Goal: Feedback & Contribution: Contribute content

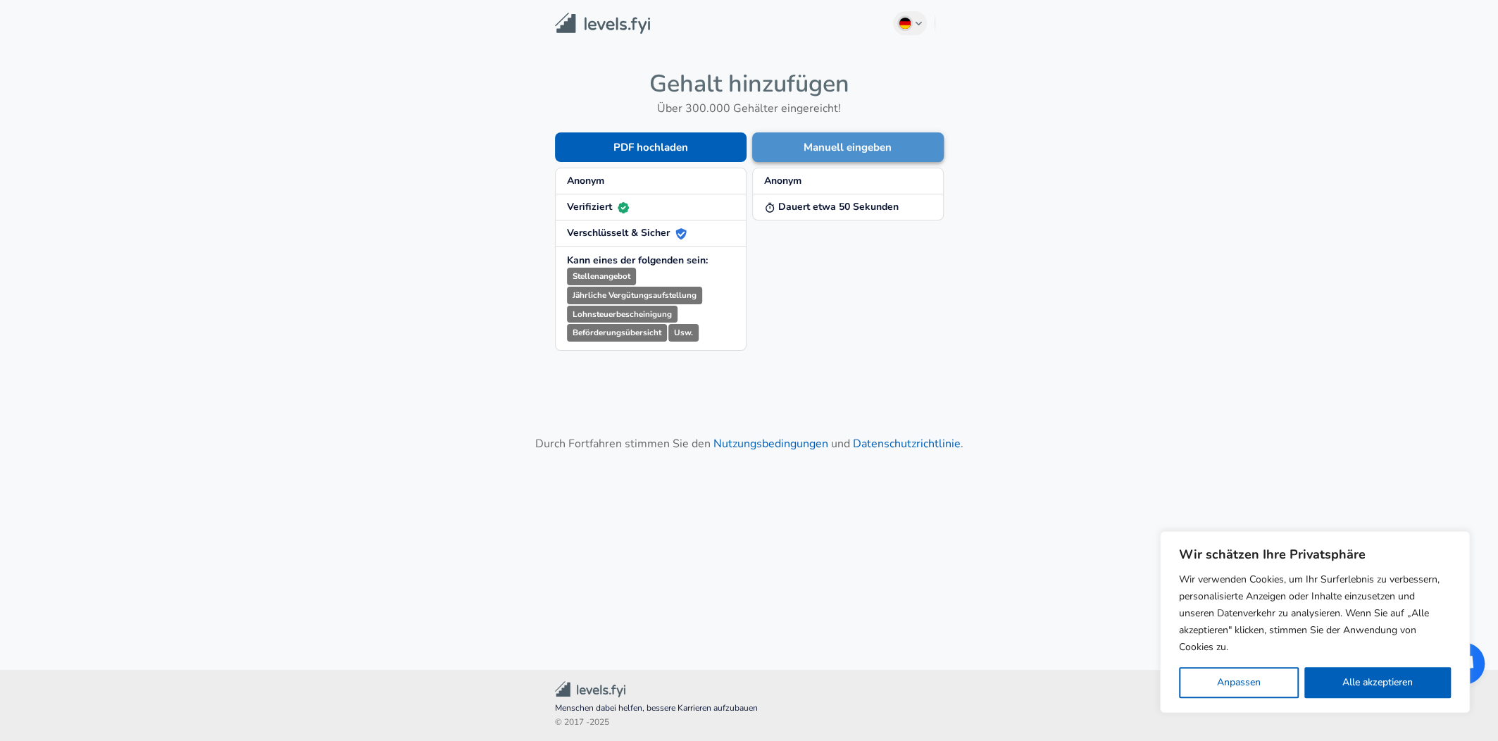
click at [823, 150] on button "Manuell eingeben" at bounding box center [848, 147] width 192 height 30
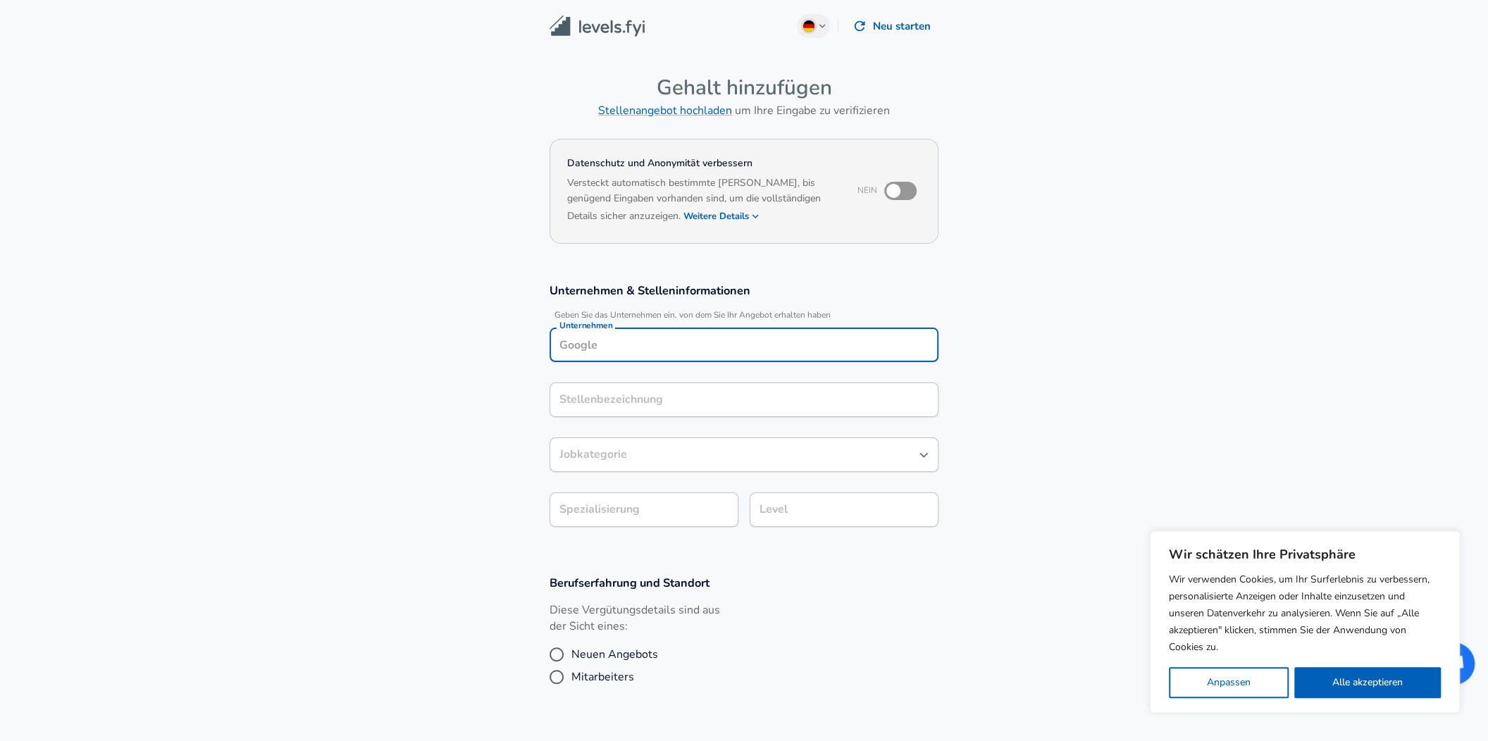
click at [636, 337] on input "Unternehmen" at bounding box center [744, 345] width 376 height 22
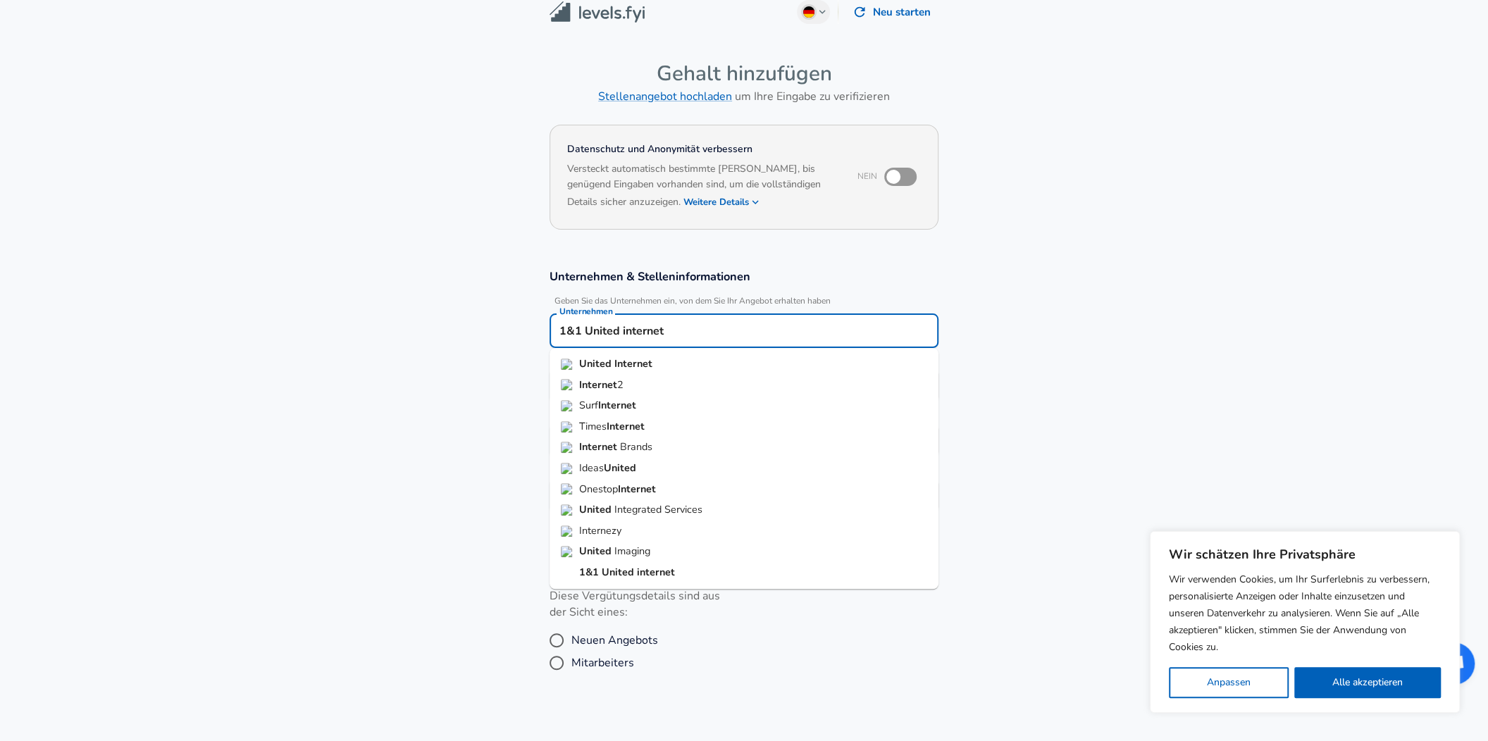
click at [607, 358] on strong "United" at bounding box center [596, 363] width 35 height 14
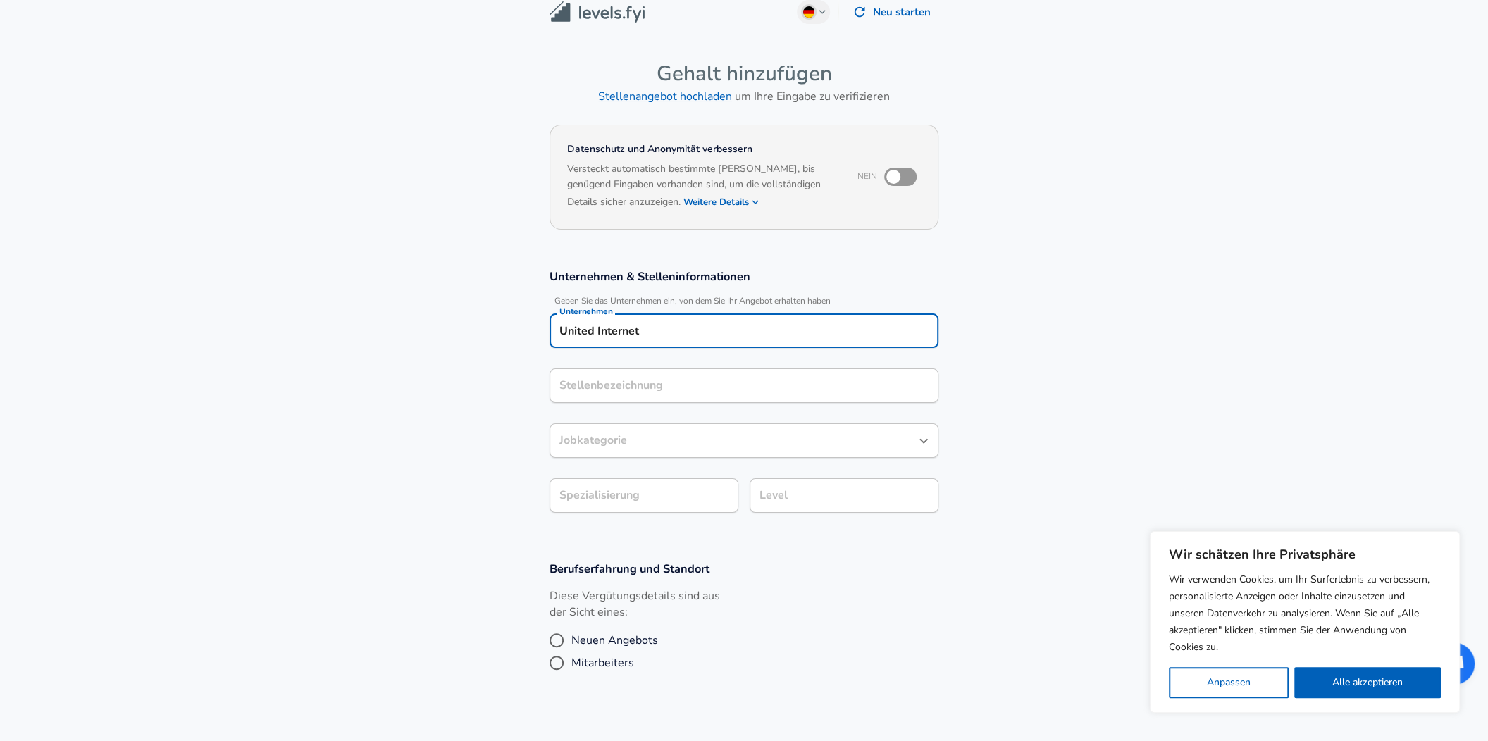
type input "United Internet"
click at [614, 390] on input "Stellenbezeichnung" at bounding box center [744, 386] width 376 height 22
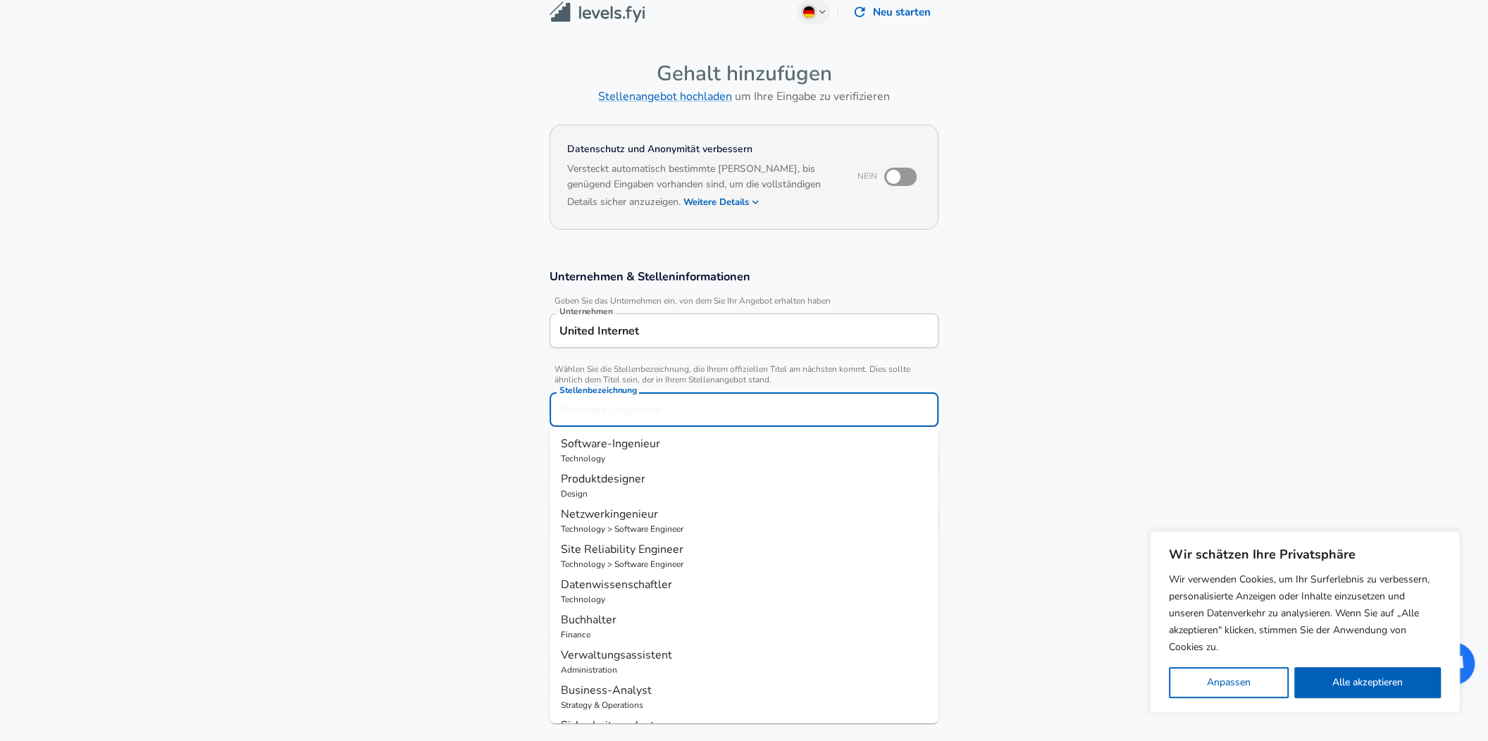
scroll to position [42, 0]
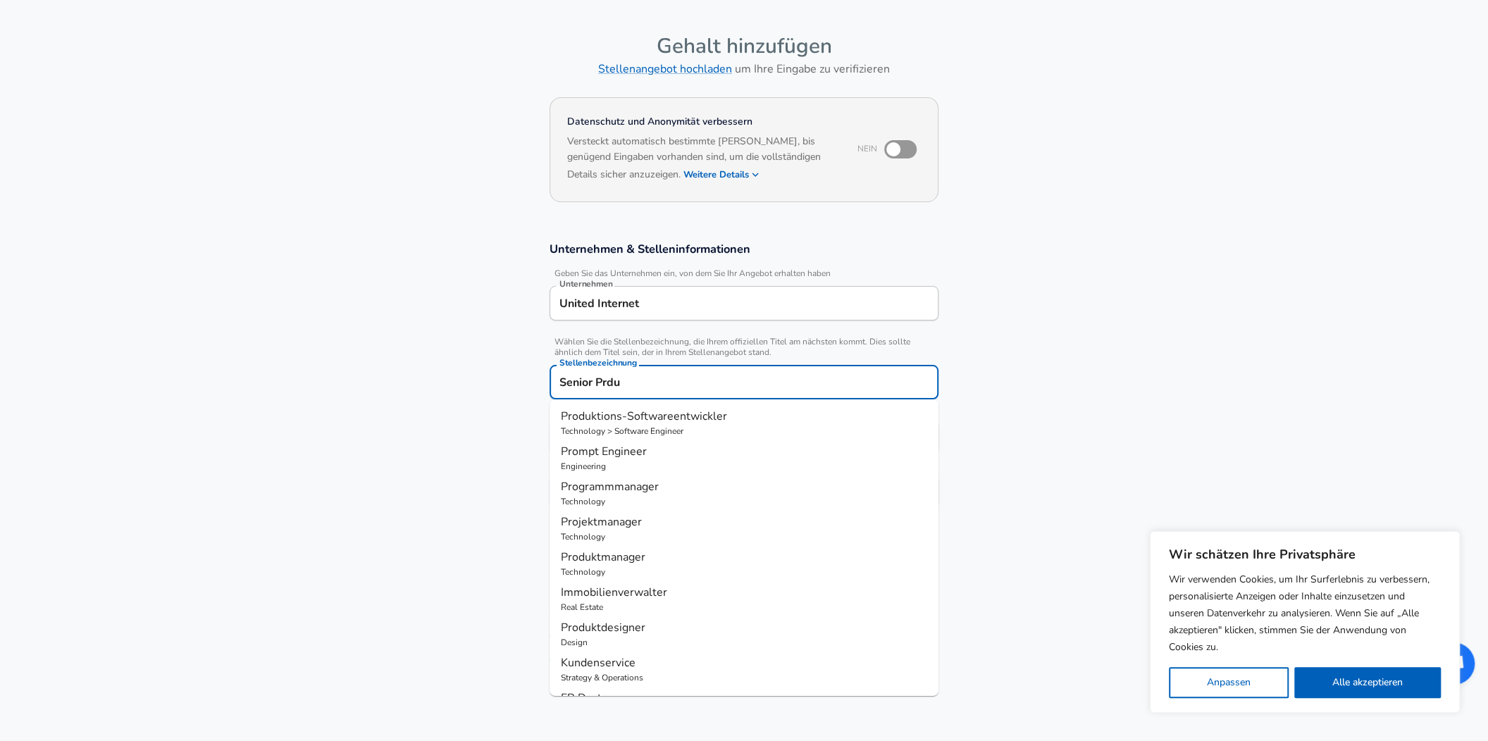
click at [642, 378] on input "Senior Prdu" at bounding box center [744, 382] width 376 height 22
click at [561, 447] on span "Produktmanager" at bounding box center [603, 451] width 85 height 15
type input "Produktmanager"
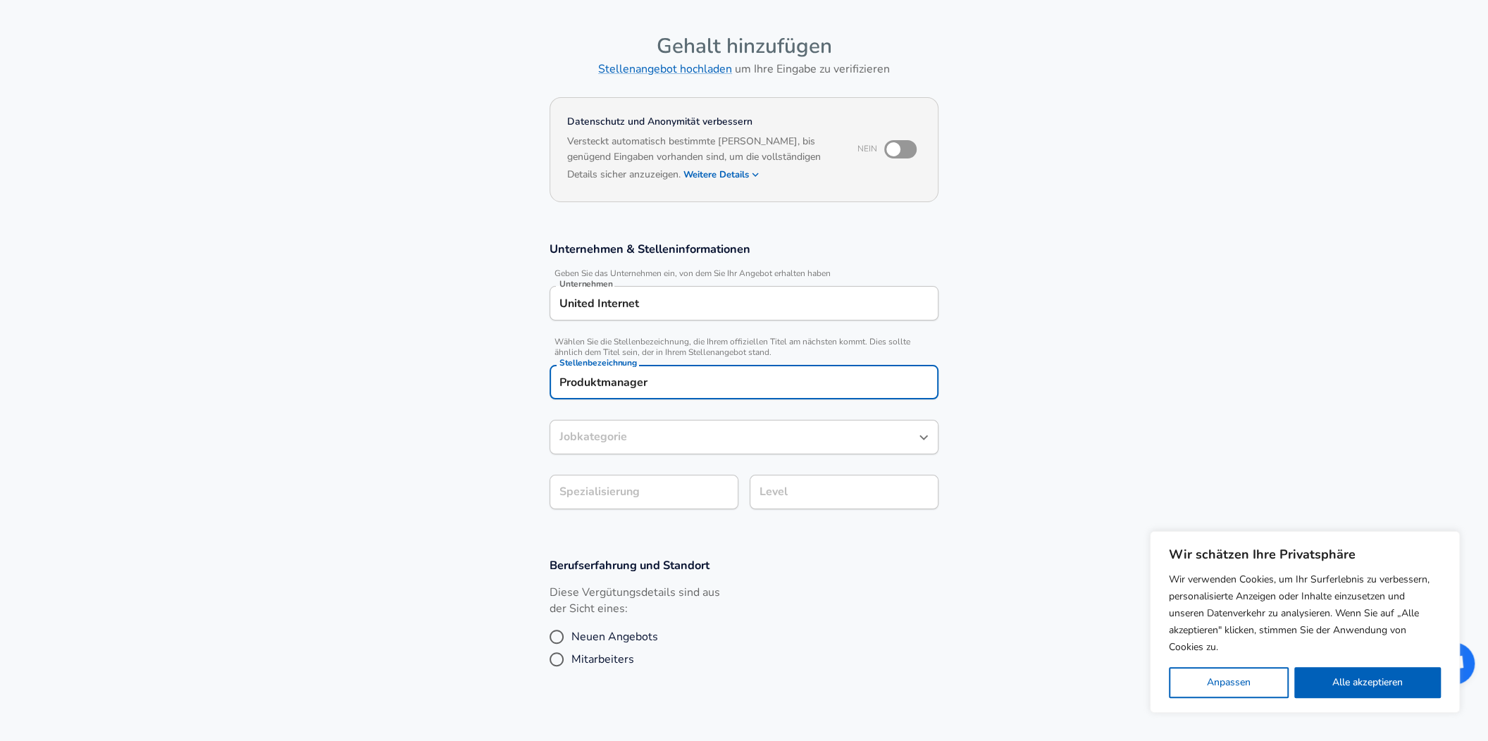
type input "Produktmanager"
click at [609, 487] on body "Wir schätzen Ihre Privatsphäre Wir verwenden Cookies, um Ihr Surferlebnis zu ve…" at bounding box center [744, 328] width 1488 height 741
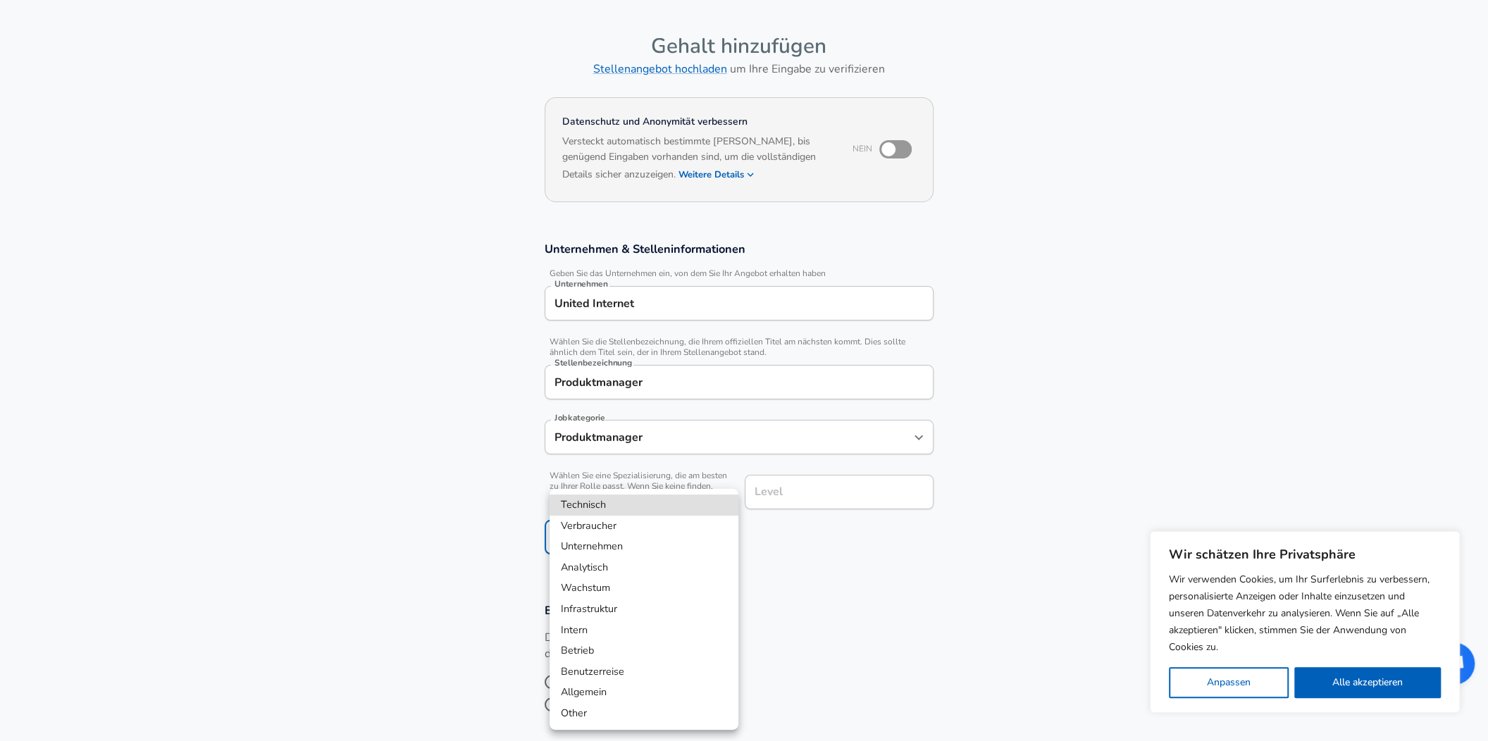
scroll to position [84, 0]
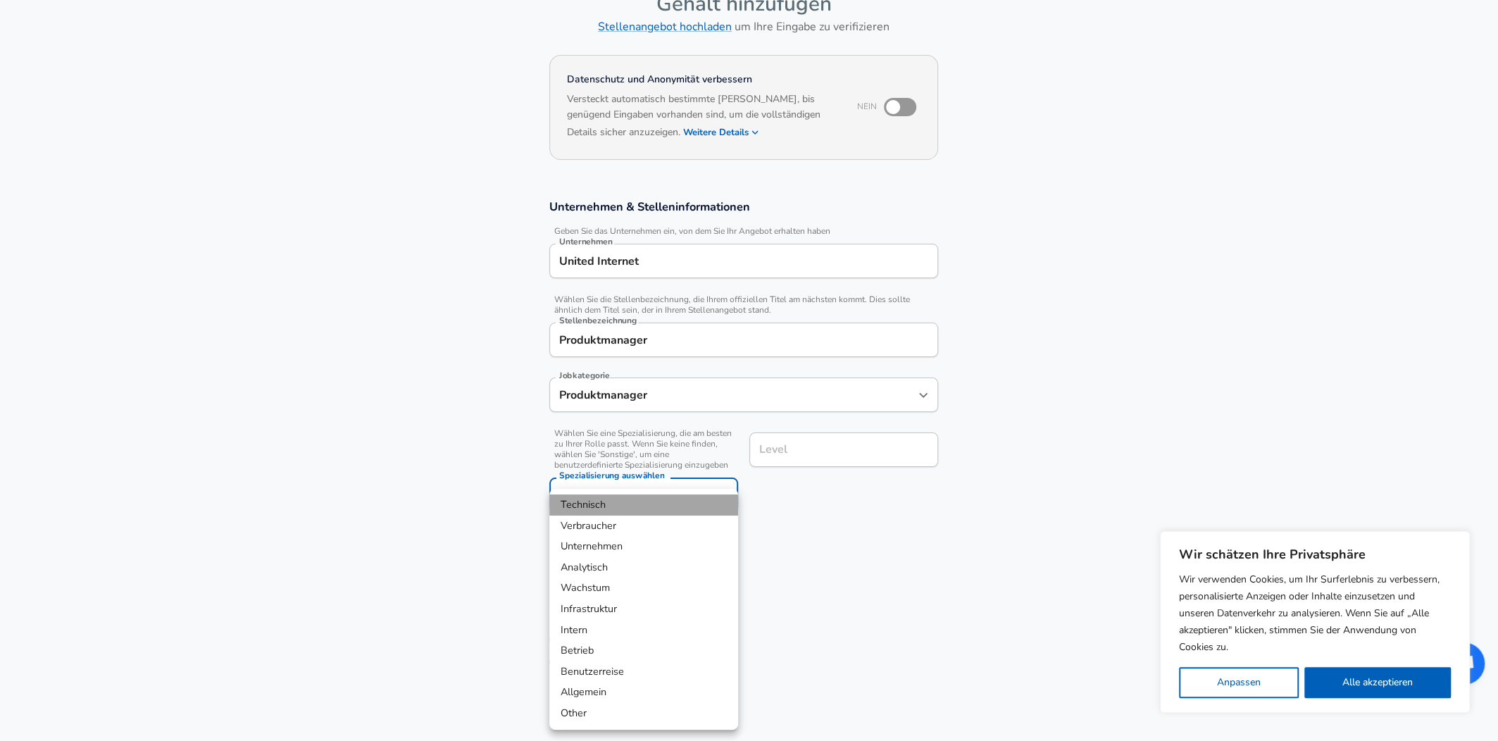
click at [599, 507] on li "Technisch" at bounding box center [643, 505] width 189 height 21
type input "Technical"
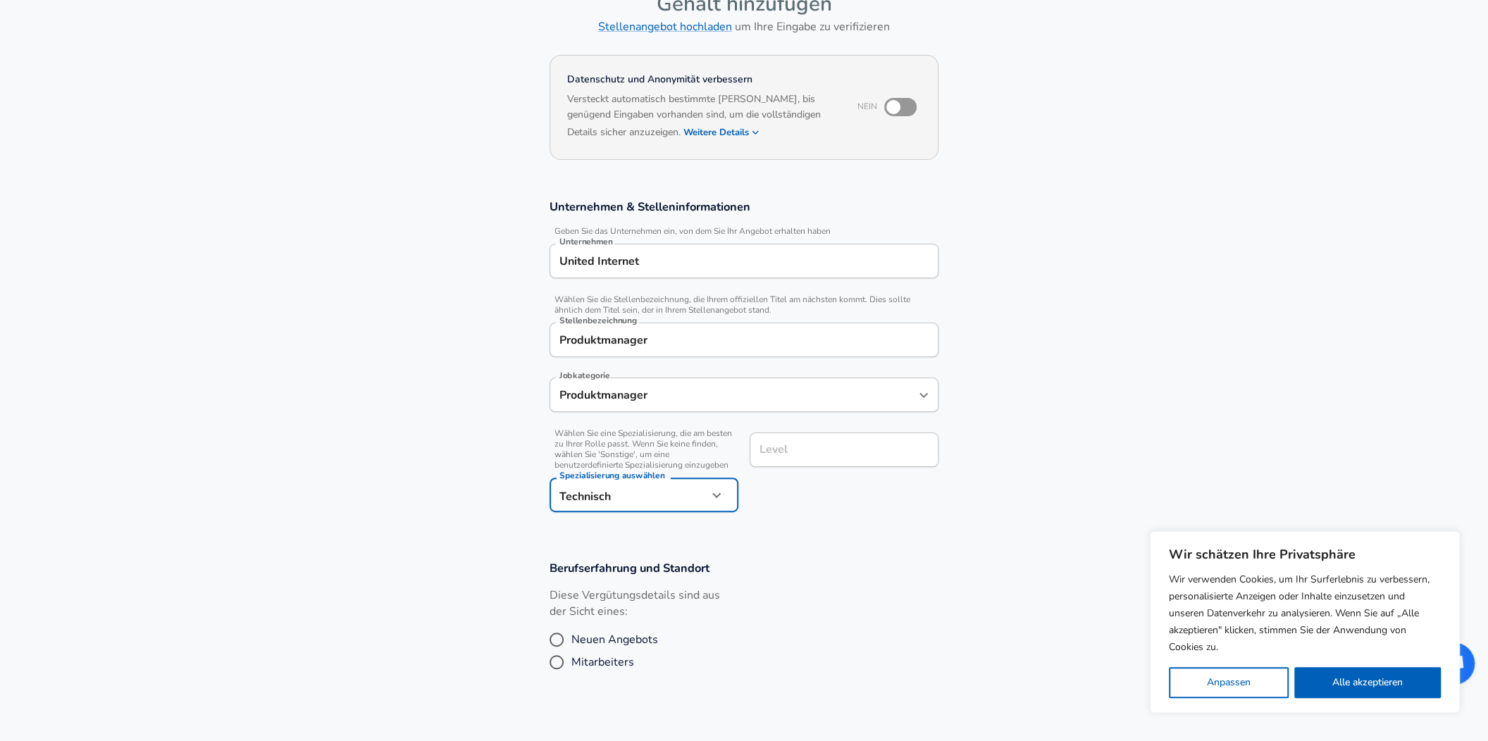
click at [603, 499] on body "Wir schätzen Ihre Privatsphäre Wir verwenden Cookies, um Ihr Surferlebnis zu ve…" at bounding box center [744, 286] width 1488 height 741
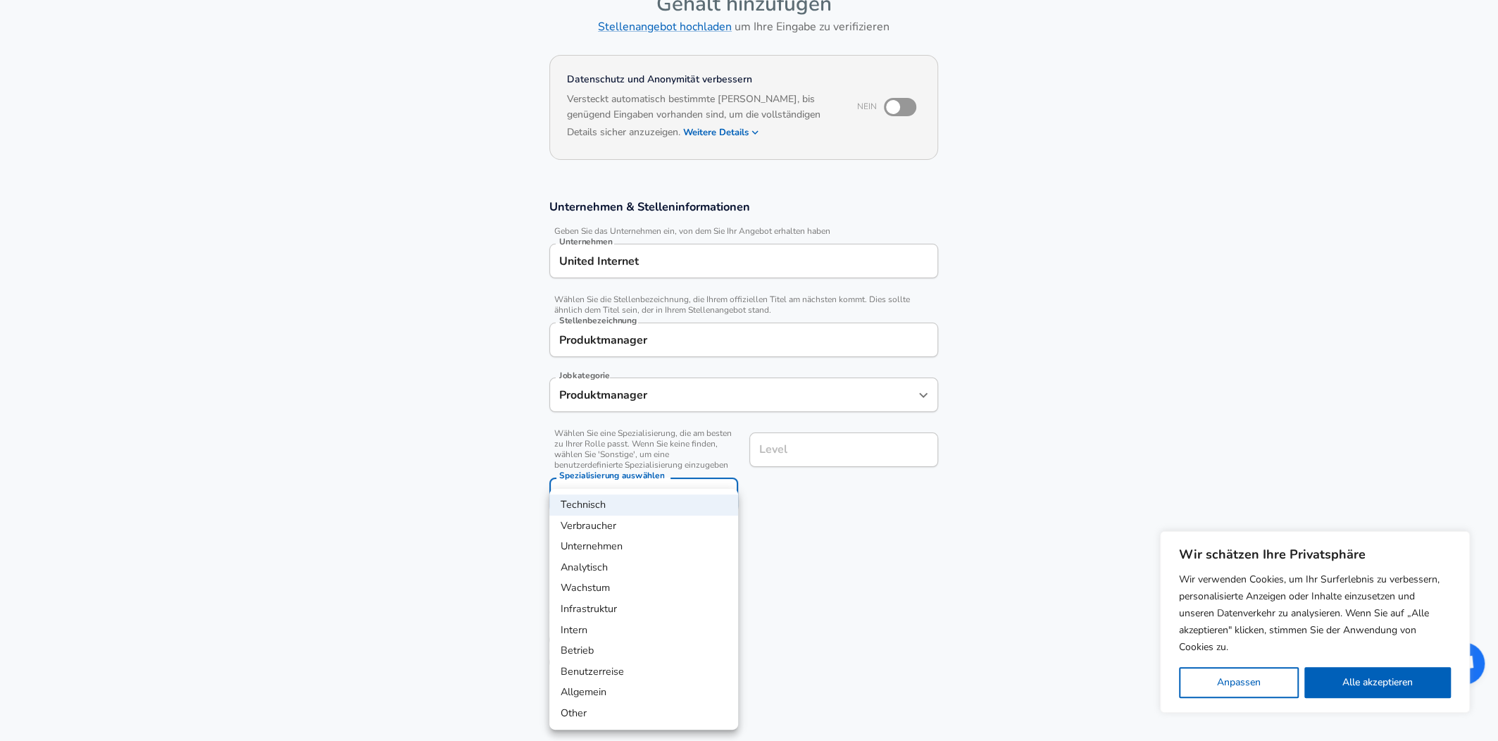
click at [576, 507] on li "Technisch" at bounding box center [643, 505] width 189 height 21
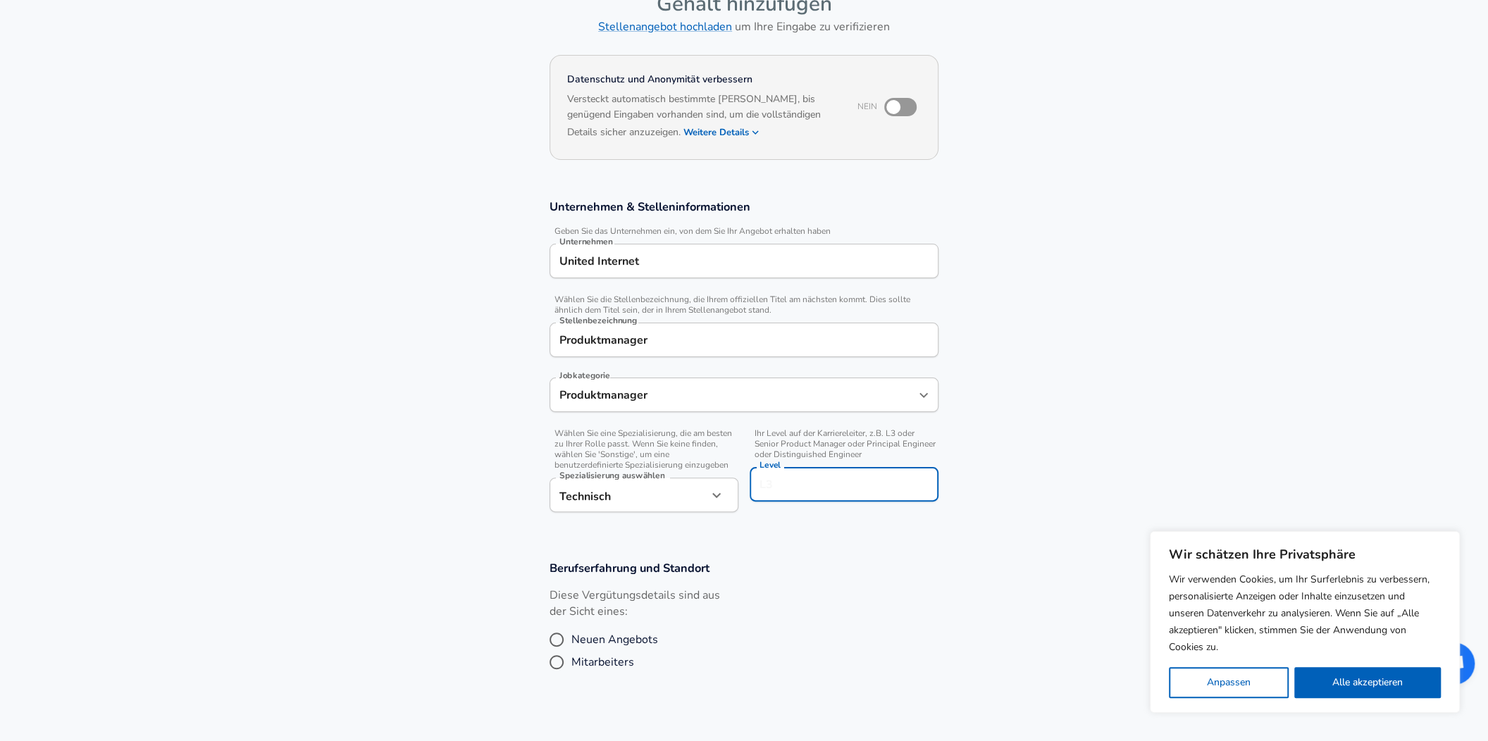
scroll to position [113, 0]
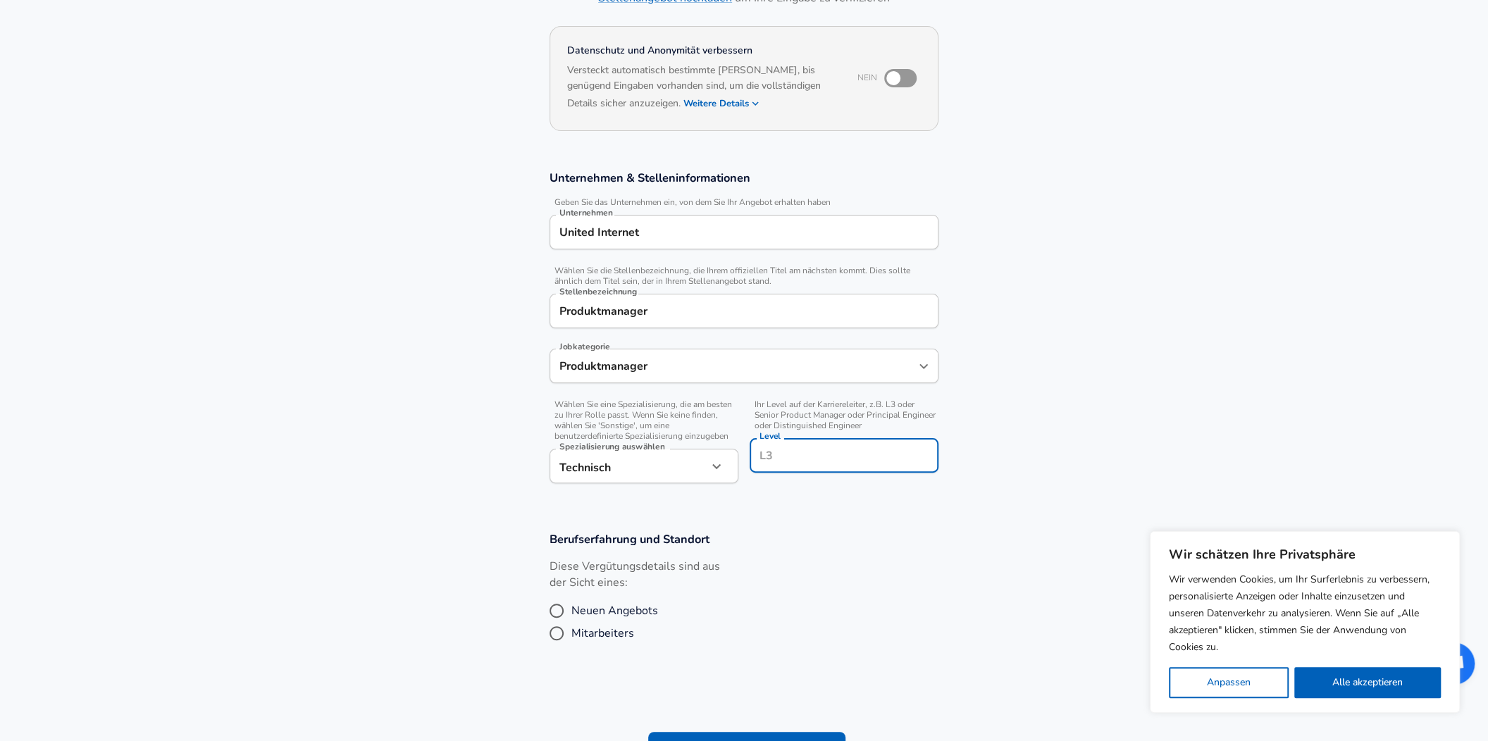
click at [763, 450] on input "Level" at bounding box center [844, 456] width 176 height 22
click at [827, 514] on section "Unternehmen & Stelleninformationen Geben Sie das Unternehmen ein, von dem Sie I…" at bounding box center [744, 334] width 1488 height 361
drag, startPoint x: 846, startPoint y: 416, endPoint x: 754, endPoint y: 412, distance: 91.6
click at [754, 412] on span "Ihr Level auf der Karriereleiter, z.B. L3 oder Senior Product Manager oder Prin…" at bounding box center [844, 415] width 189 height 32
copy span "Senior Product Manager"
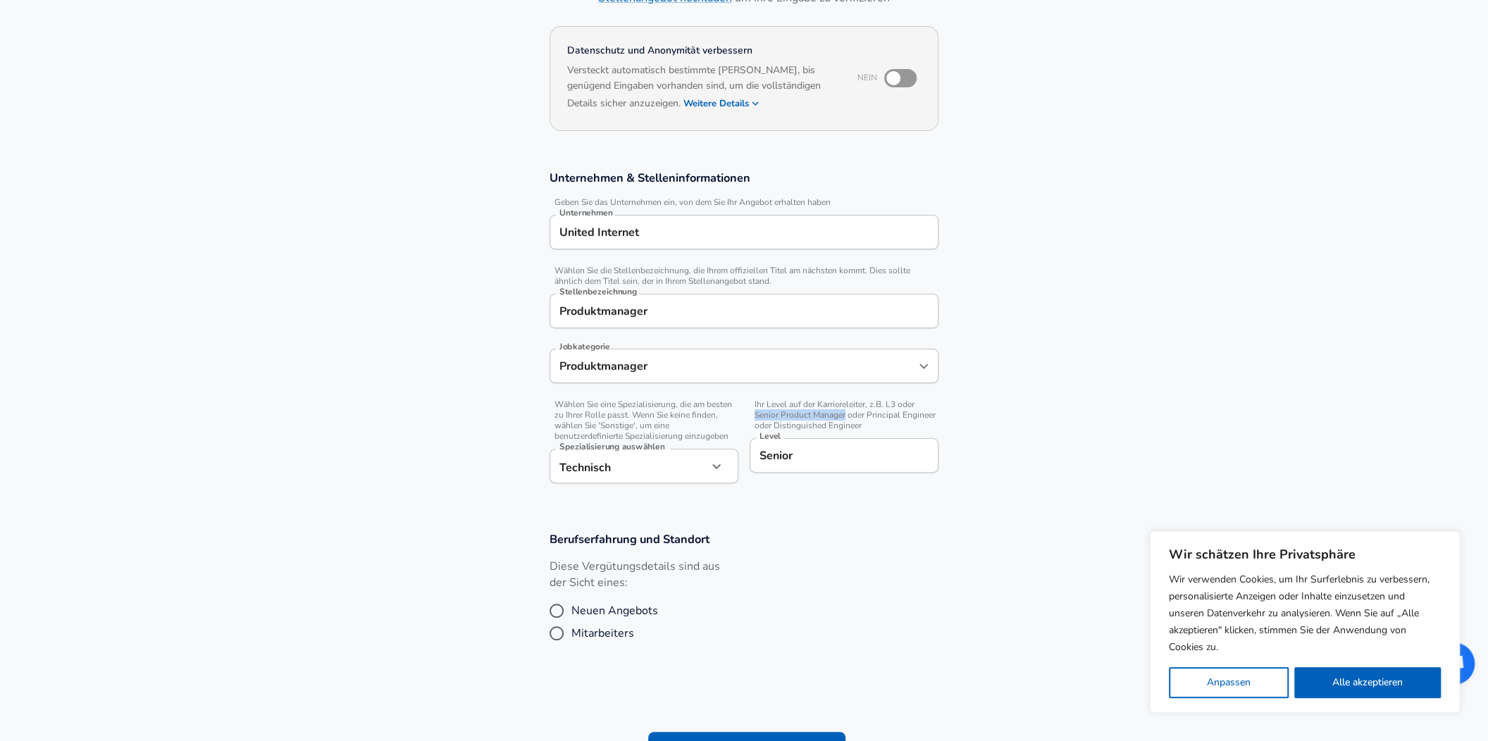
drag, startPoint x: 754, startPoint y: 412, endPoint x: 802, endPoint y: 457, distance: 65.8
click at [802, 457] on input "Senior" at bounding box center [844, 456] width 176 height 22
paste input "Product Manager"
type input "Senior Product Manager"
click at [776, 500] on section "Unternehmen & Stelleninformationen Geben Sie das Unternehmen ein, von dem Sie I…" at bounding box center [744, 334] width 1488 height 361
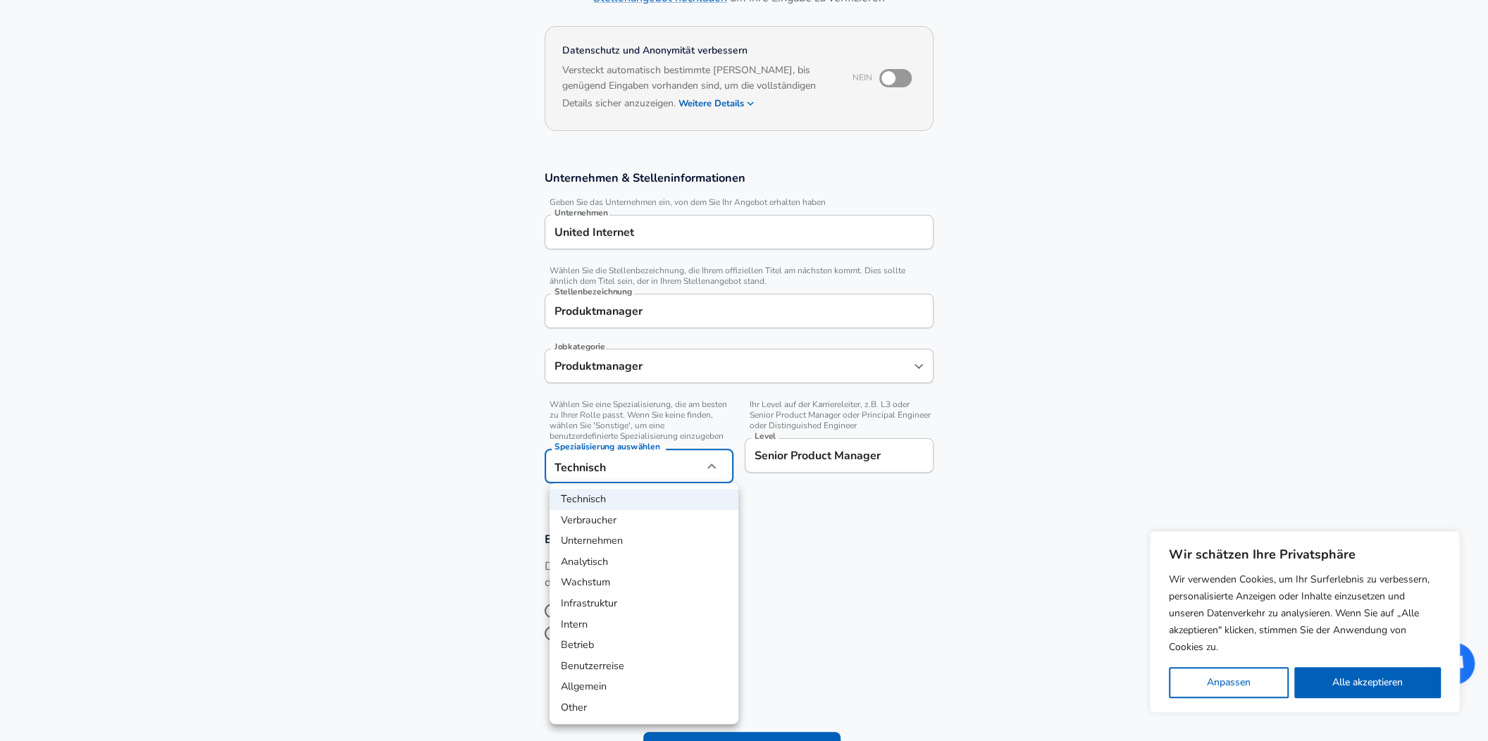
click at [643, 478] on body "Wir schätzen Ihre Privatsphäre Wir verwenden Cookies, um Ihr Surferlebnis zu ve…" at bounding box center [744, 257] width 1488 height 741
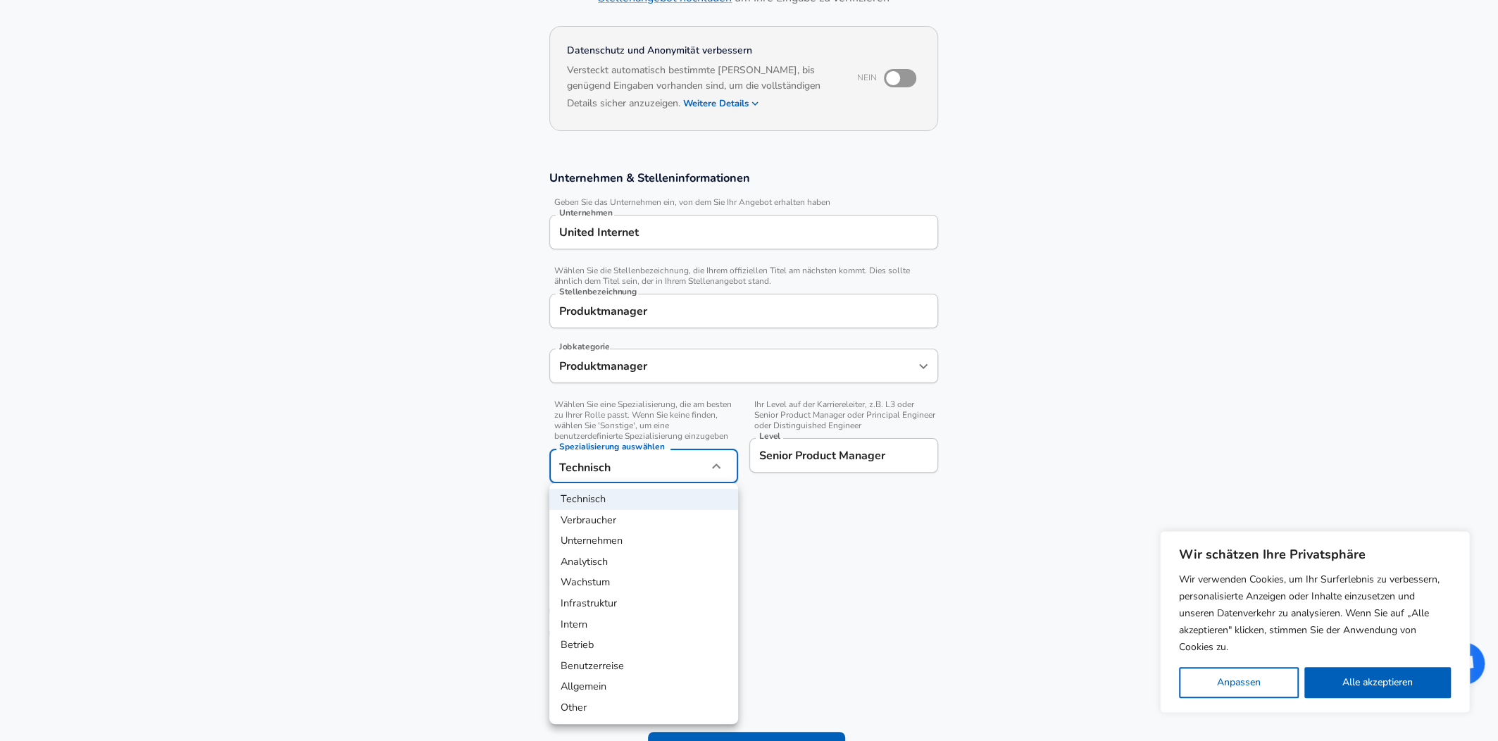
click at [570, 685] on li "Allgemein" at bounding box center [643, 686] width 189 height 21
type input "General"
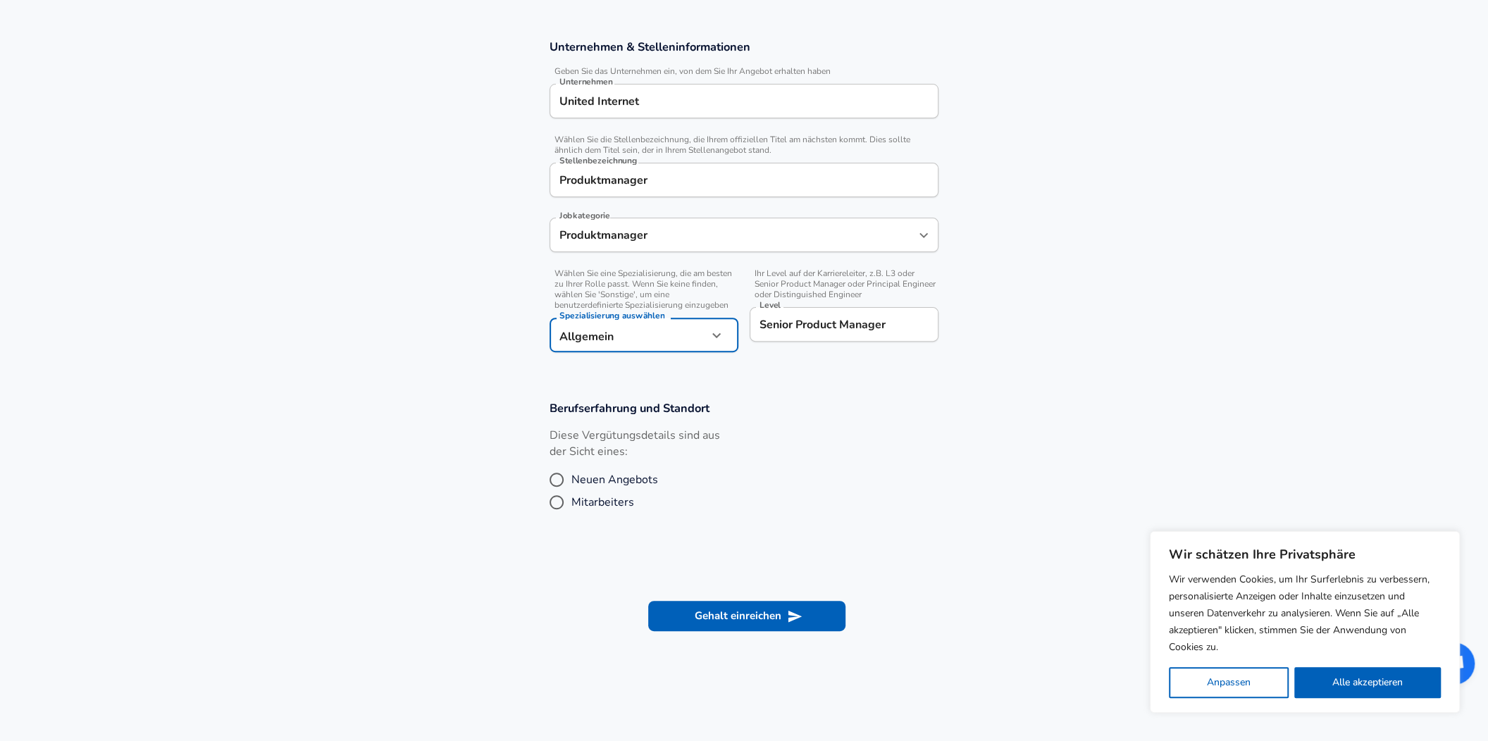
scroll to position [0, 0]
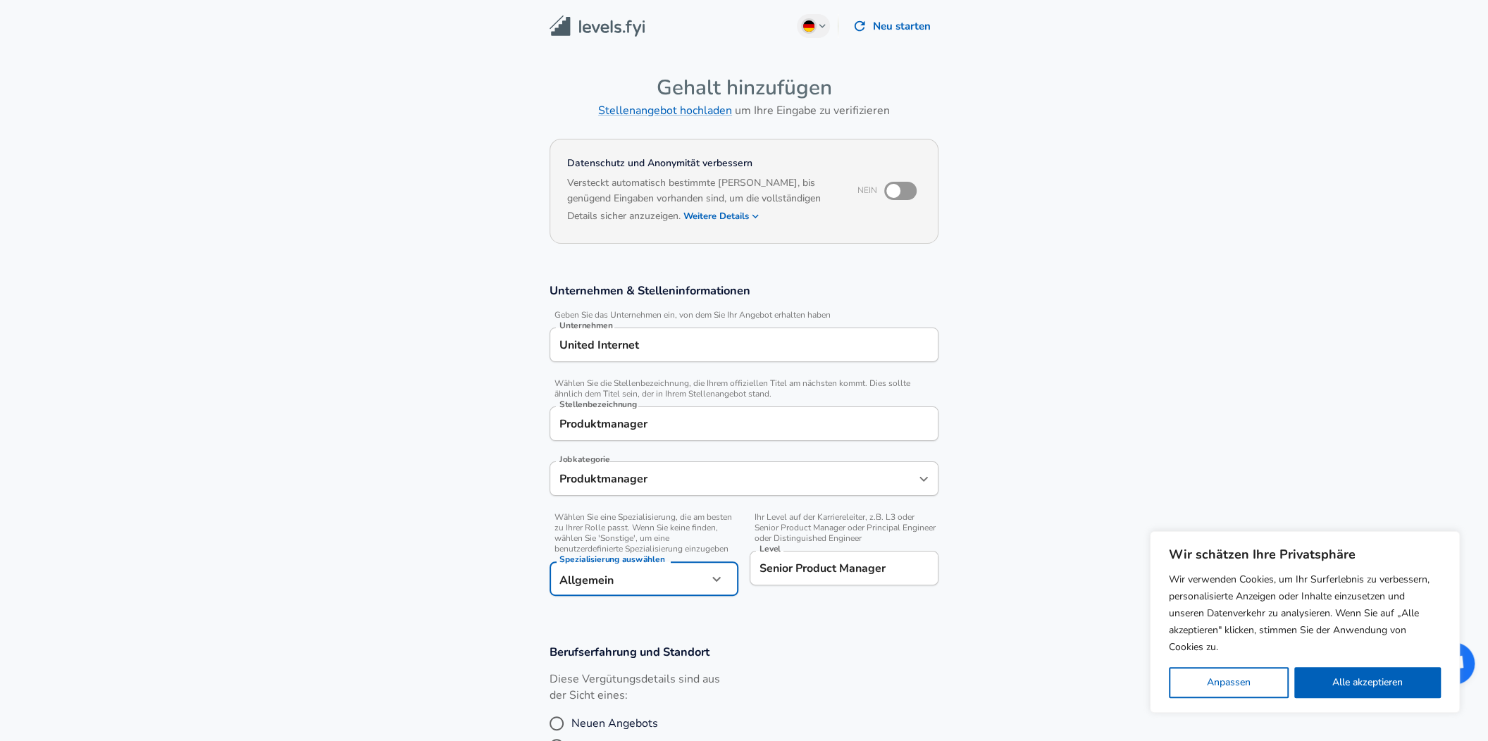
click at [711, 491] on div "Produktmanager Jobkategorie" at bounding box center [743, 478] width 389 height 35
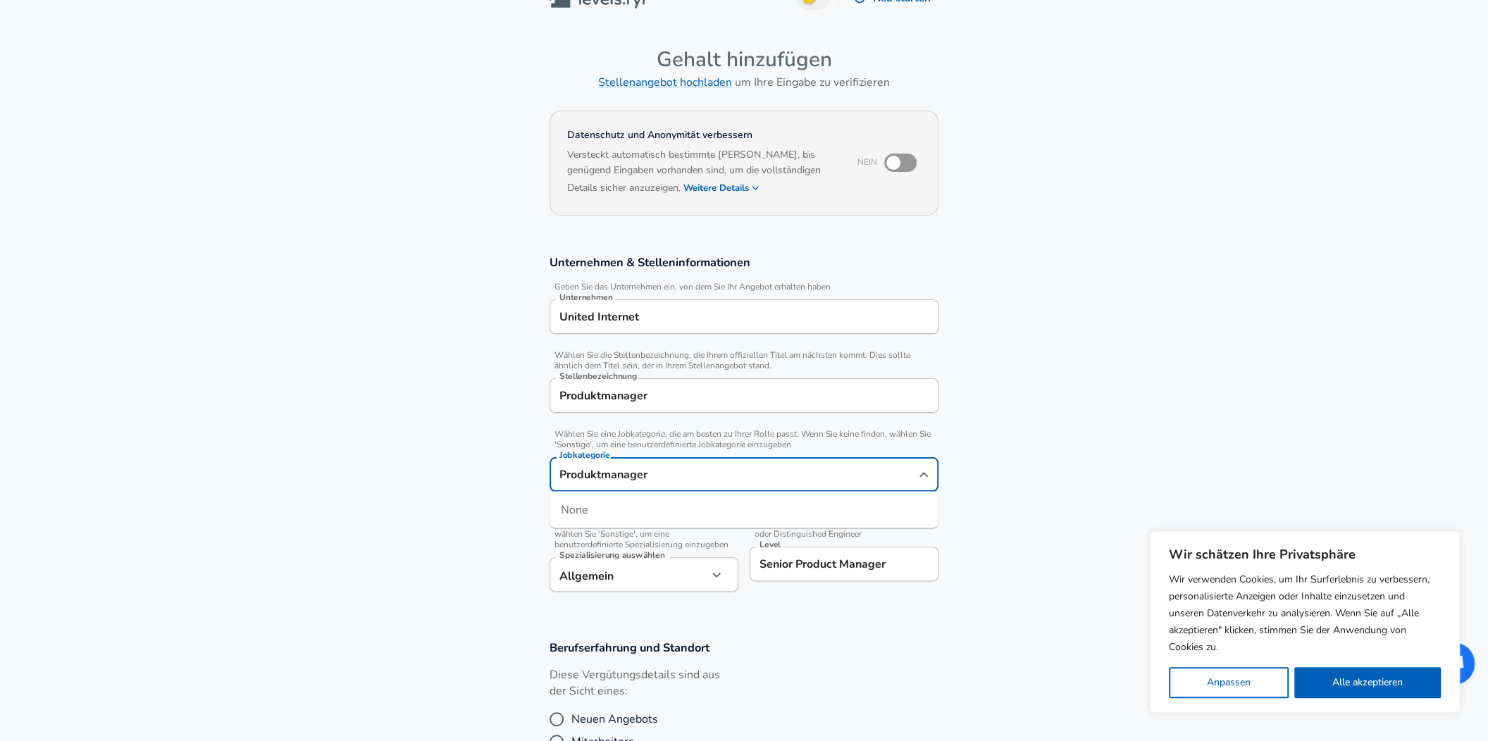
click at [1003, 464] on section "Unternehmen & Stelleninformationen Geben Sie das Unternehmen ein, von dem Sie I…" at bounding box center [744, 430] width 1488 height 385
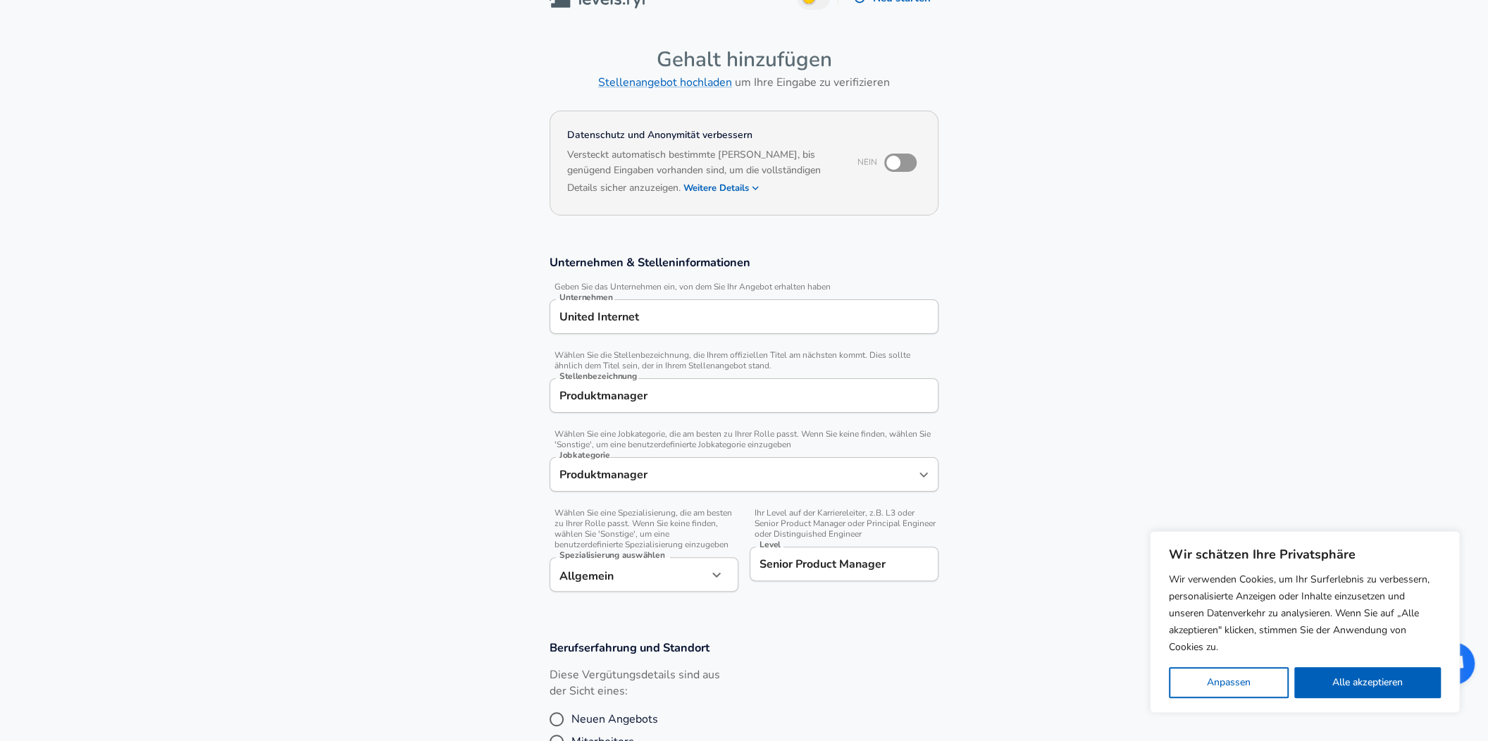
click at [1003, 464] on section "Unternehmen & Stelleninformationen Geben Sie das Unternehmen ein, von dem Sie I…" at bounding box center [744, 430] width 1488 height 385
click at [623, 391] on input "Produktmanager" at bounding box center [744, 396] width 376 height 22
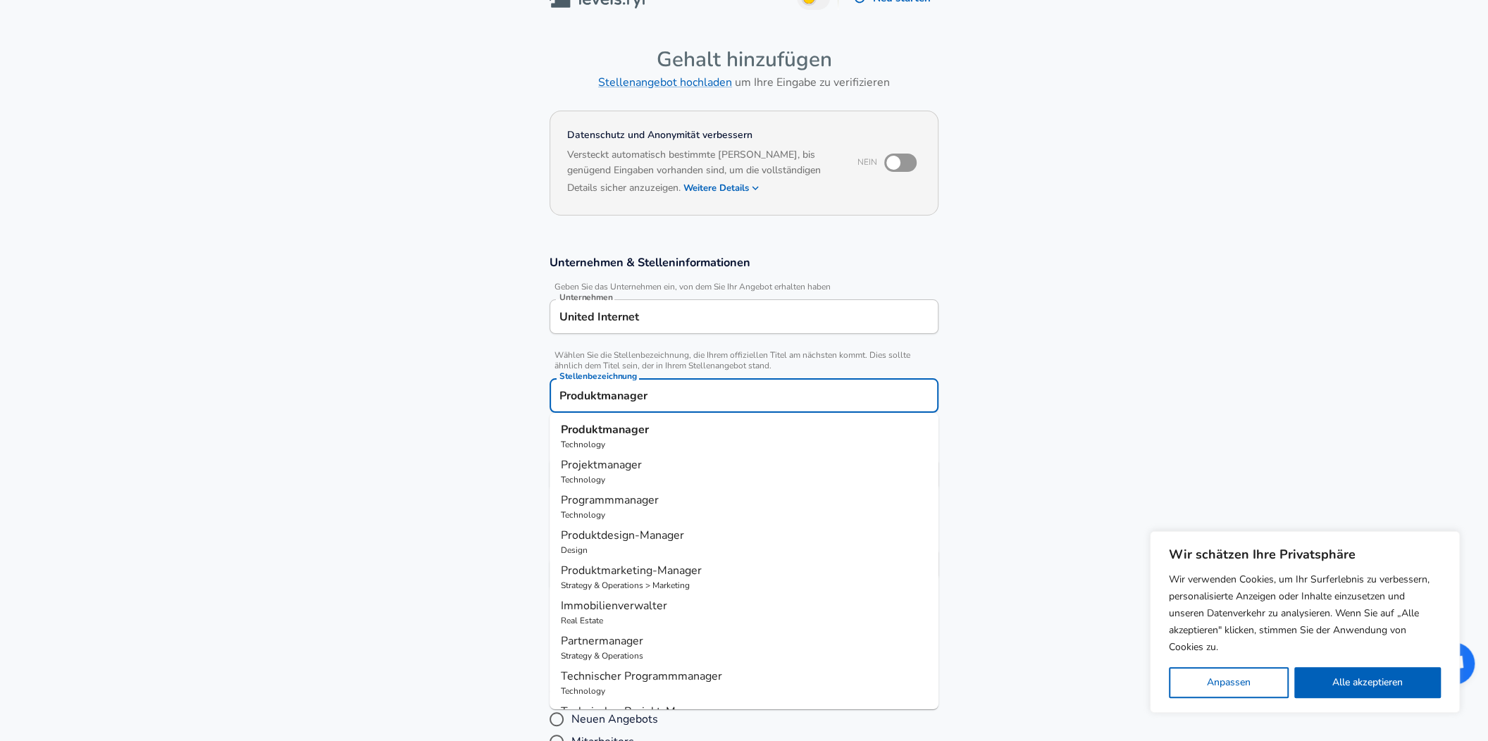
click at [607, 429] on strong "Produktmanager" at bounding box center [605, 429] width 88 height 15
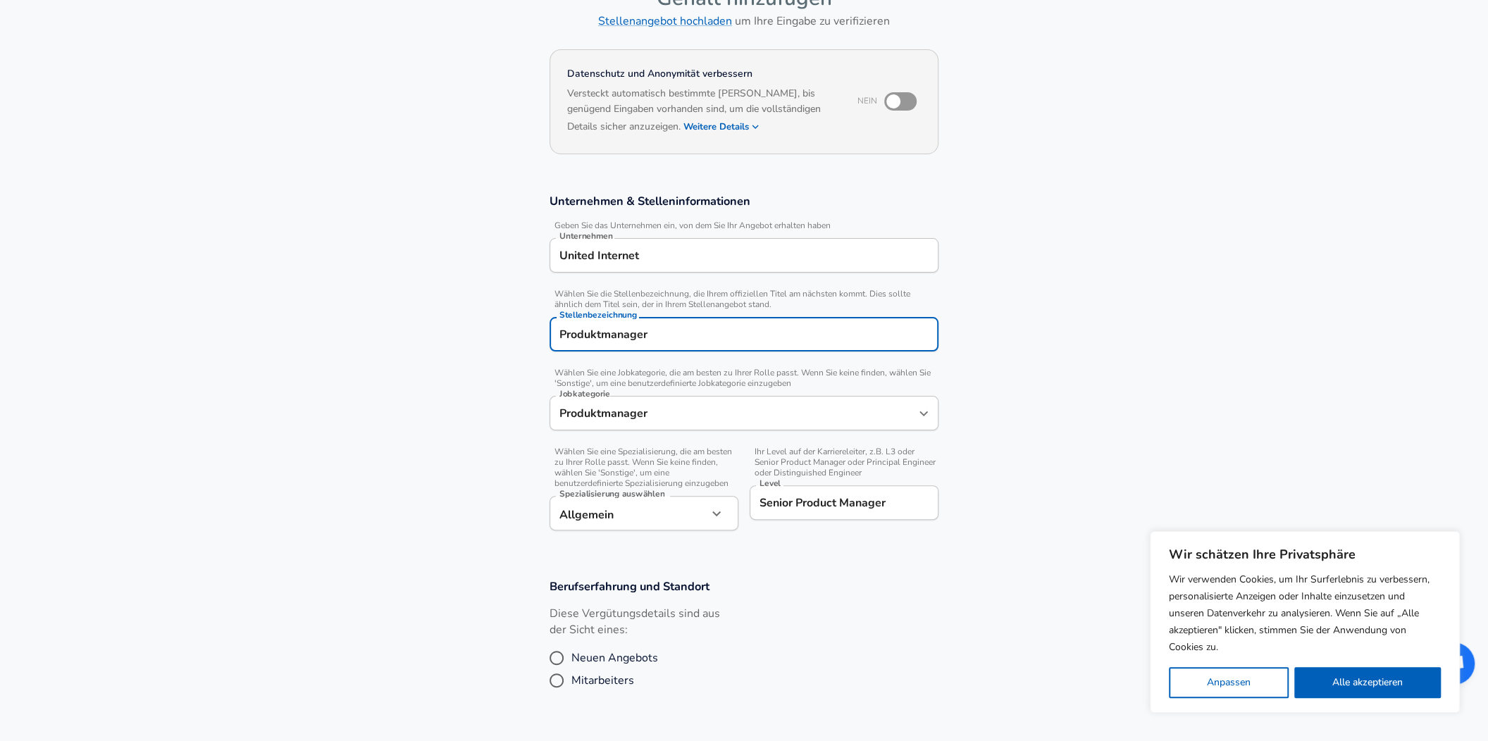
scroll to position [216, 0]
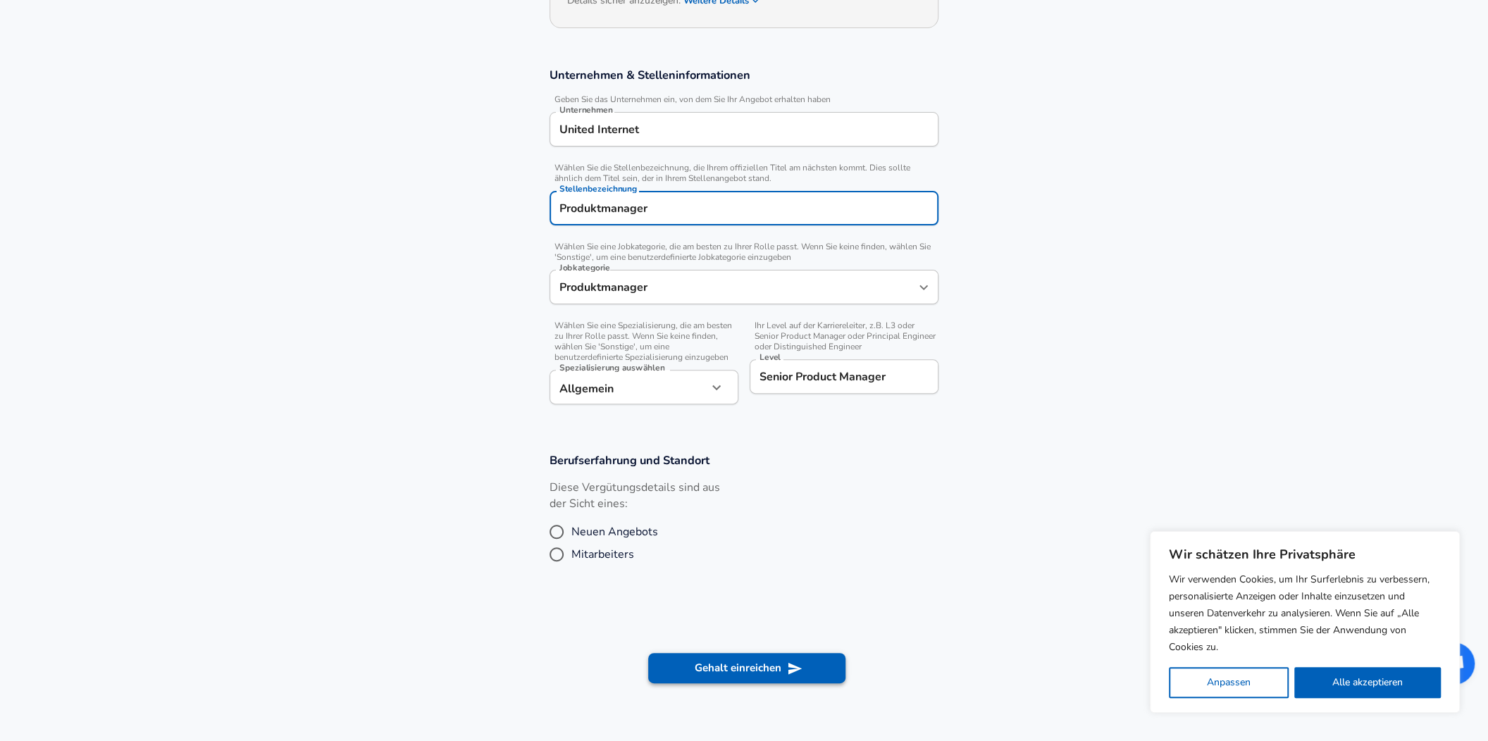
click at [740, 662] on button "Gehalt einreichen" at bounding box center [746, 668] width 197 height 30
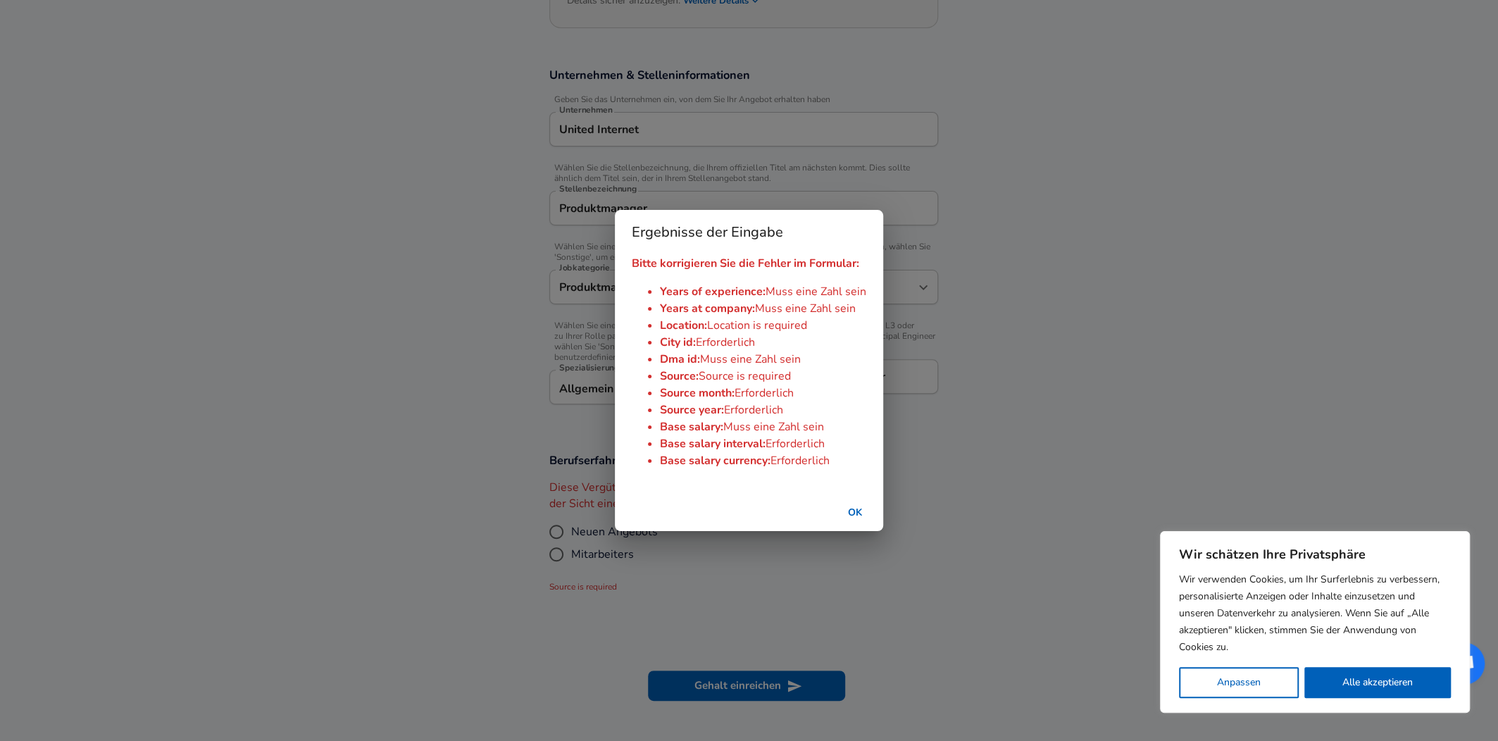
click at [726, 681] on div "Ergebnisse der Eingabe Bitte korrigieren Sie die Fehler im Formular: Years of e…" at bounding box center [749, 370] width 1498 height 741
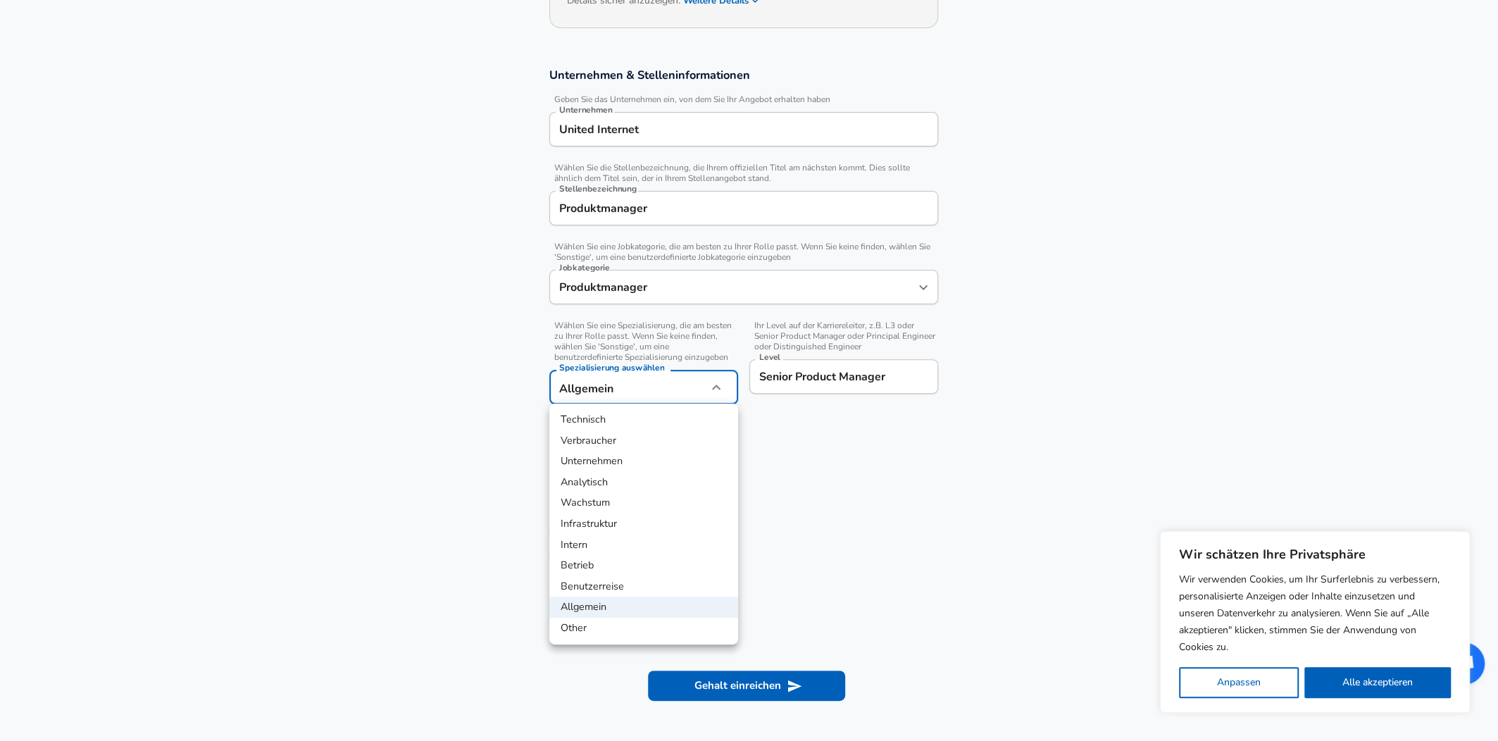
click at [577, 399] on body "Wir schätzen Ihre Privatsphäre Wir verwenden Cookies, um Ihr Surferlebnis zu ve…" at bounding box center [749, 154] width 1498 height 741
click at [577, 396] on div at bounding box center [749, 370] width 1498 height 741
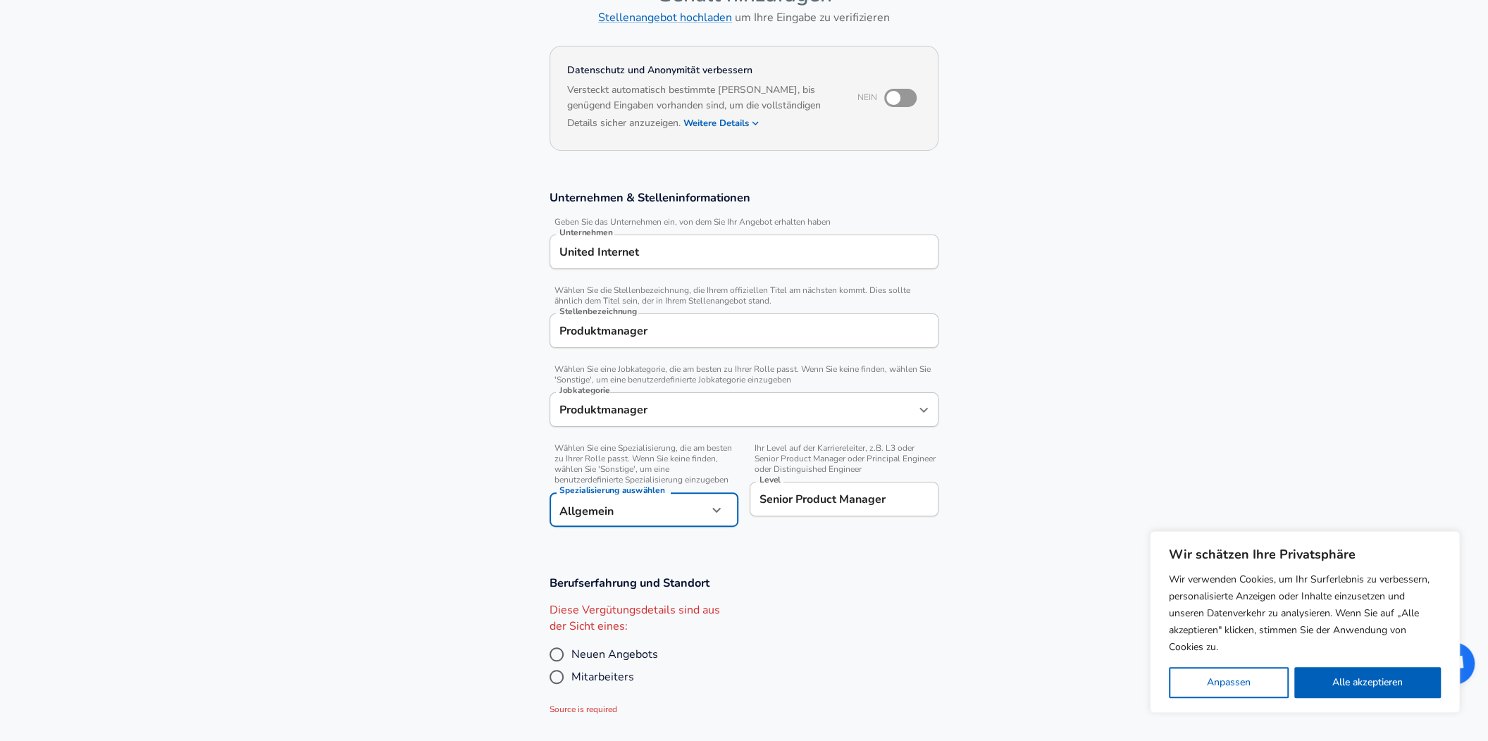
scroll to position [187, 0]
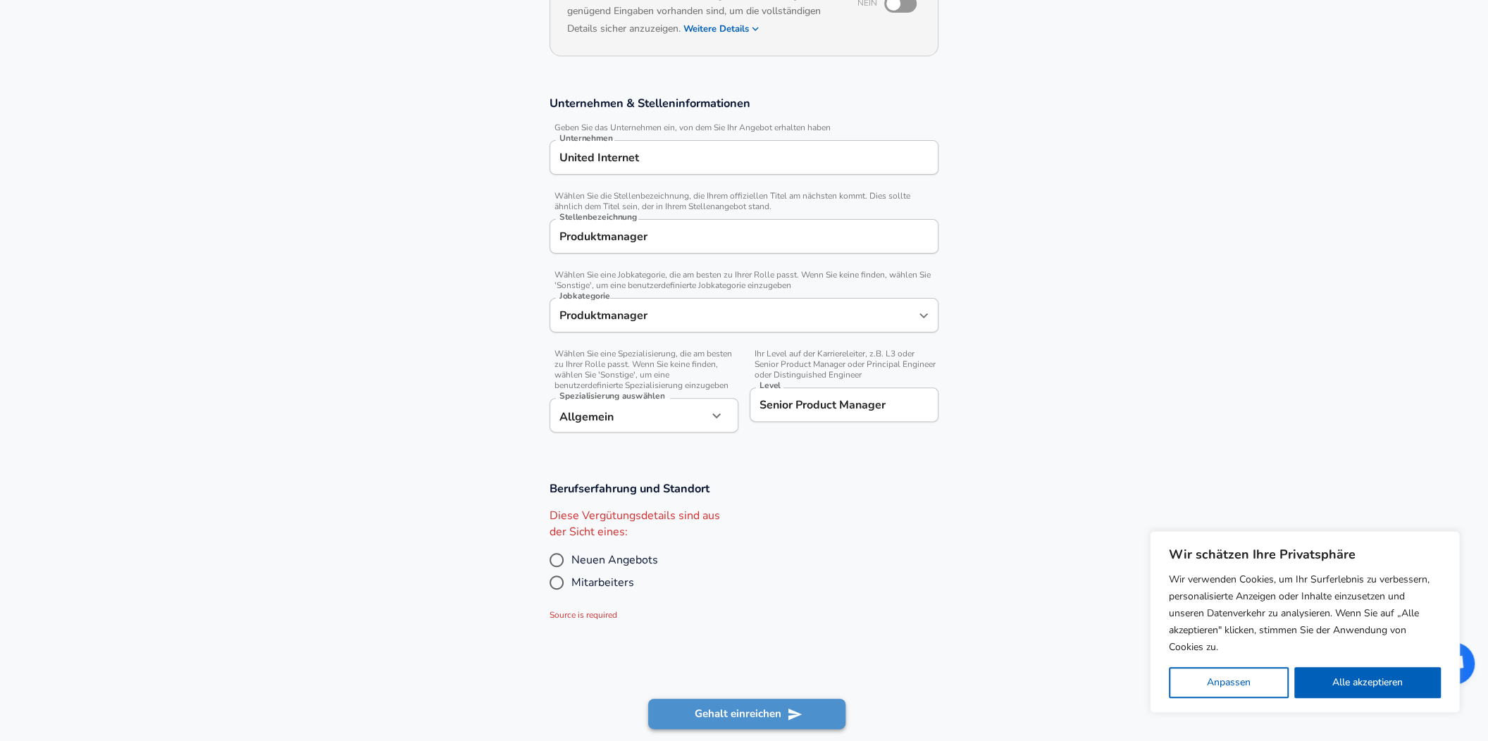
click at [729, 708] on button "Gehalt einreichen" at bounding box center [746, 714] width 197 height 30
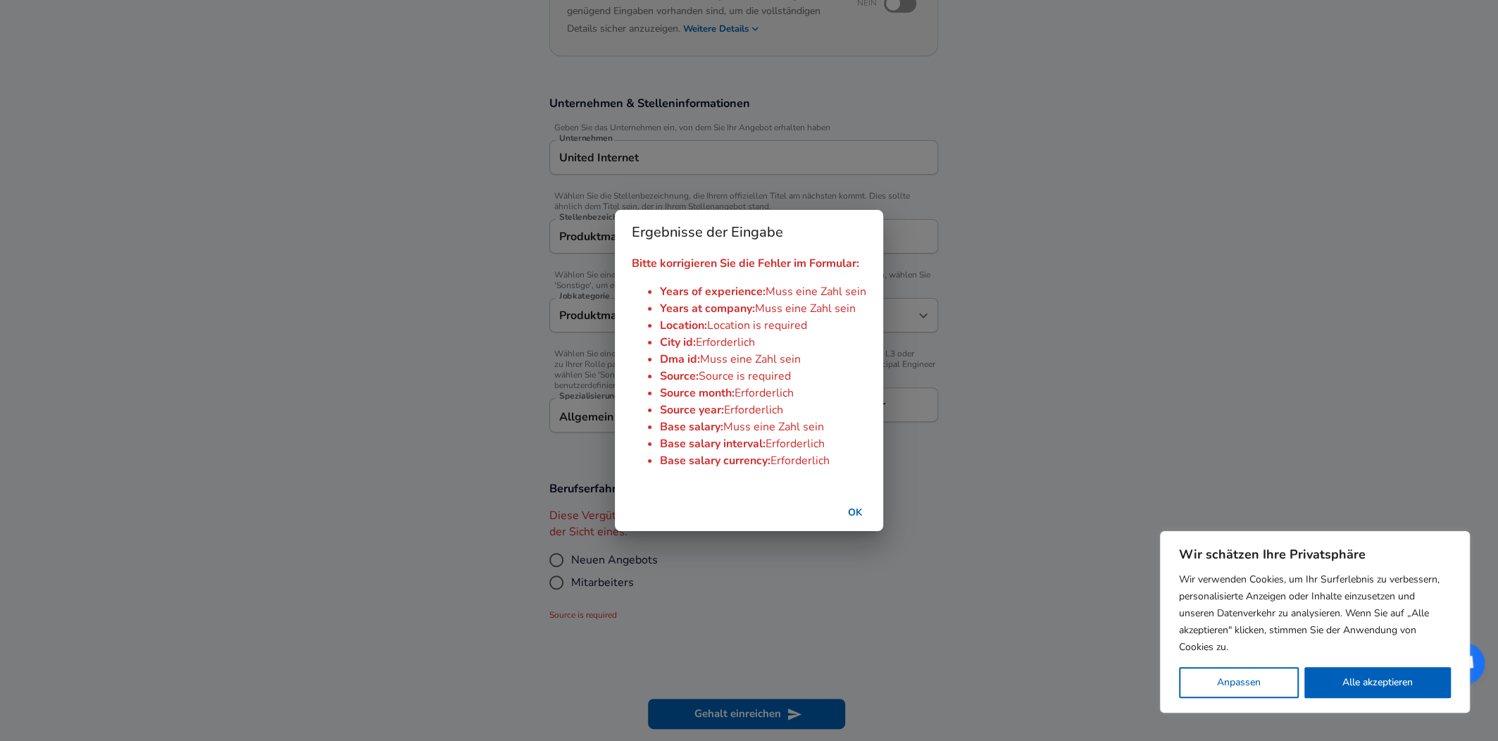
click at [721, 552] on div "Ergebnisse der Eingabe Bitte korrigieren Sie die Fehler im Formular: Years of e…" at bounding box center [749, 370] width 1498 height 741
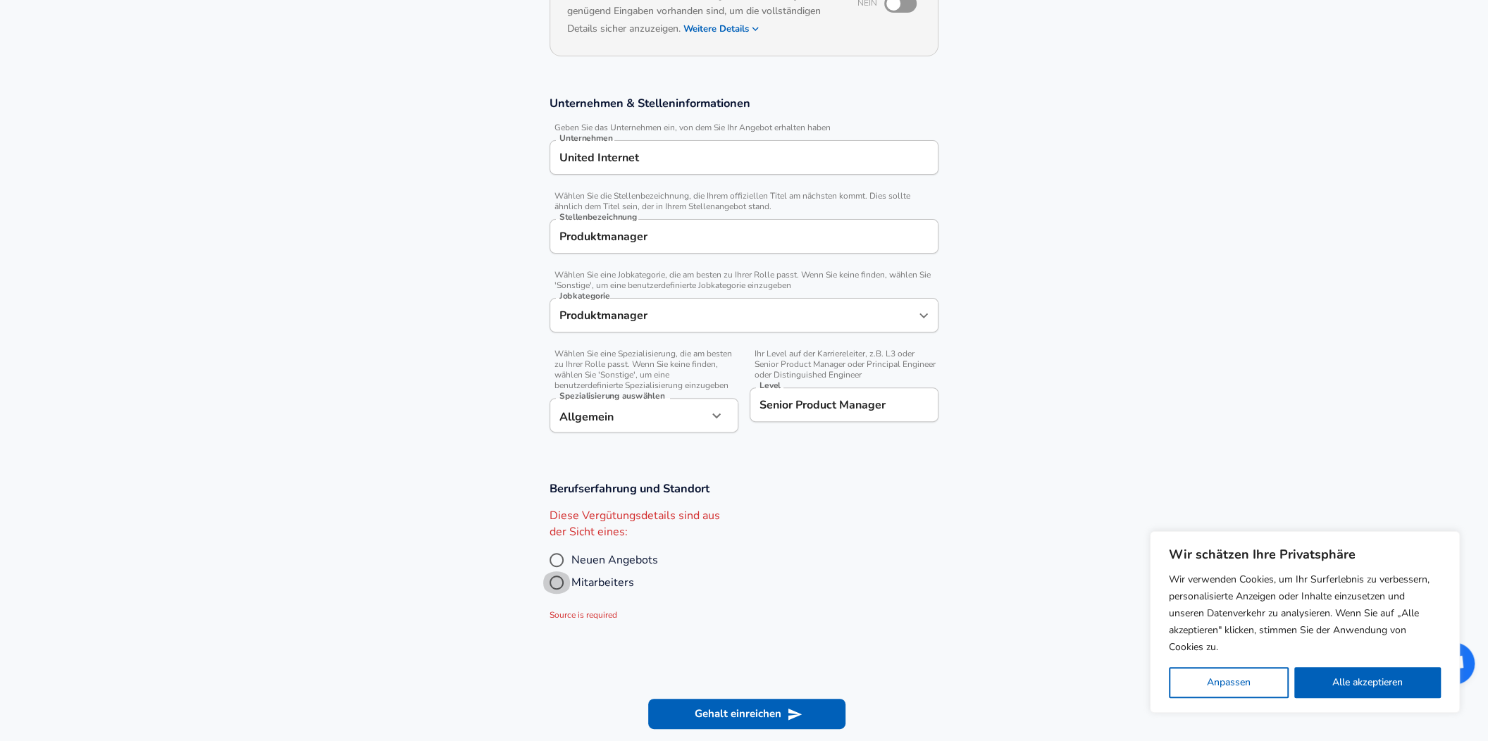
click at [553, 579] on input "Mitarbeiters" at bounding box center [557, 582] width 30 height 23
radio input "true"
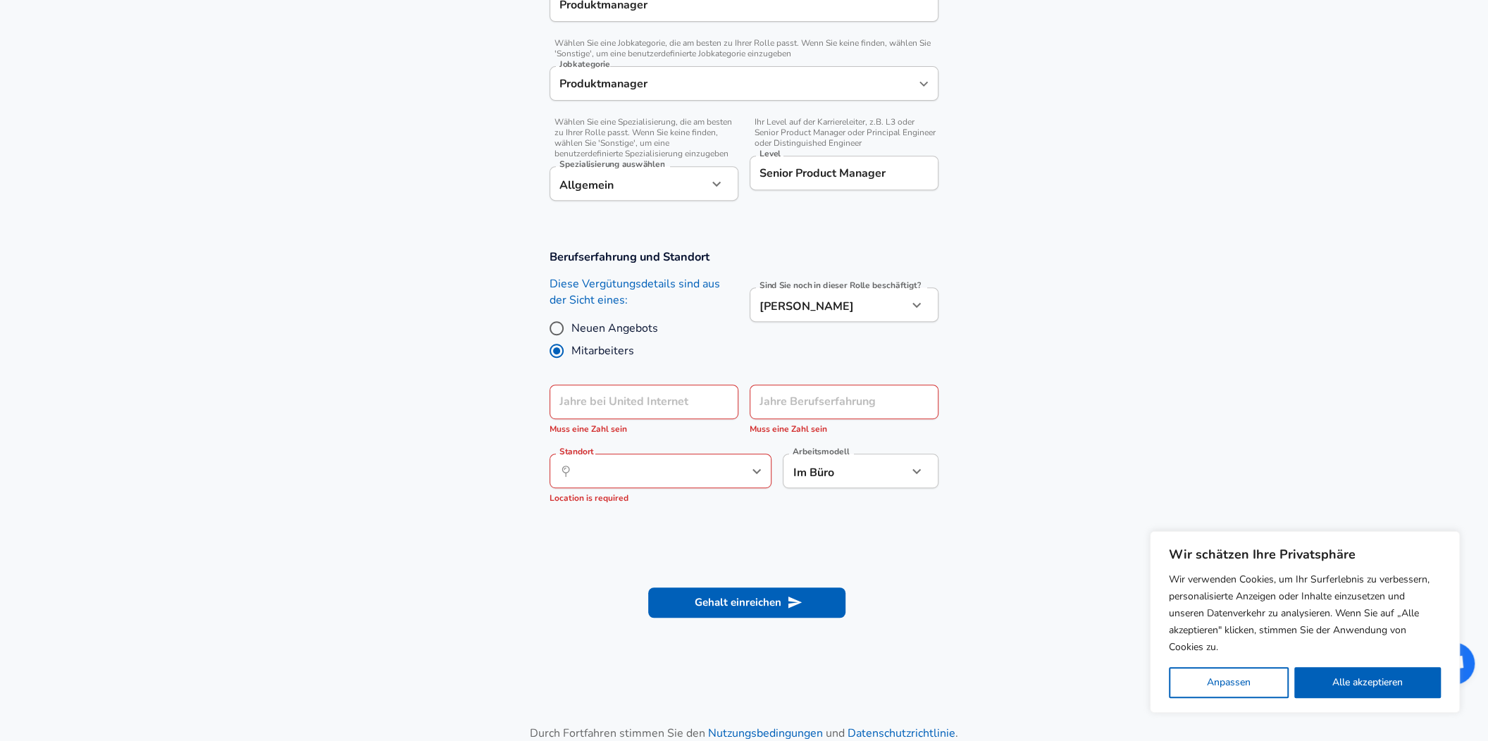
scroll to position [469, 0]
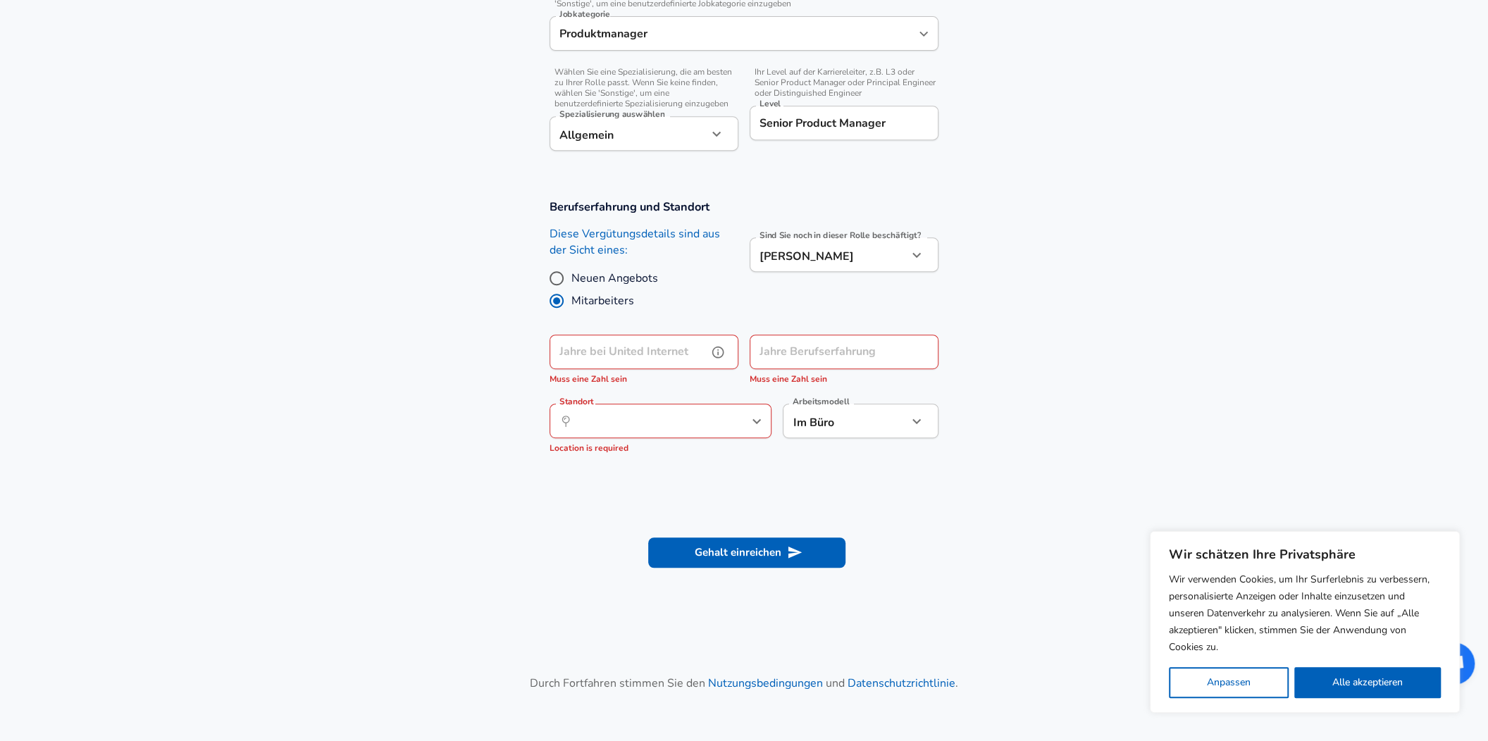
click at [631, 349] on div "Jahre bei United Internet Jahre bei United Internet Muss eine Zahl sein" at bounding box center [643, 361] width 189 height 52
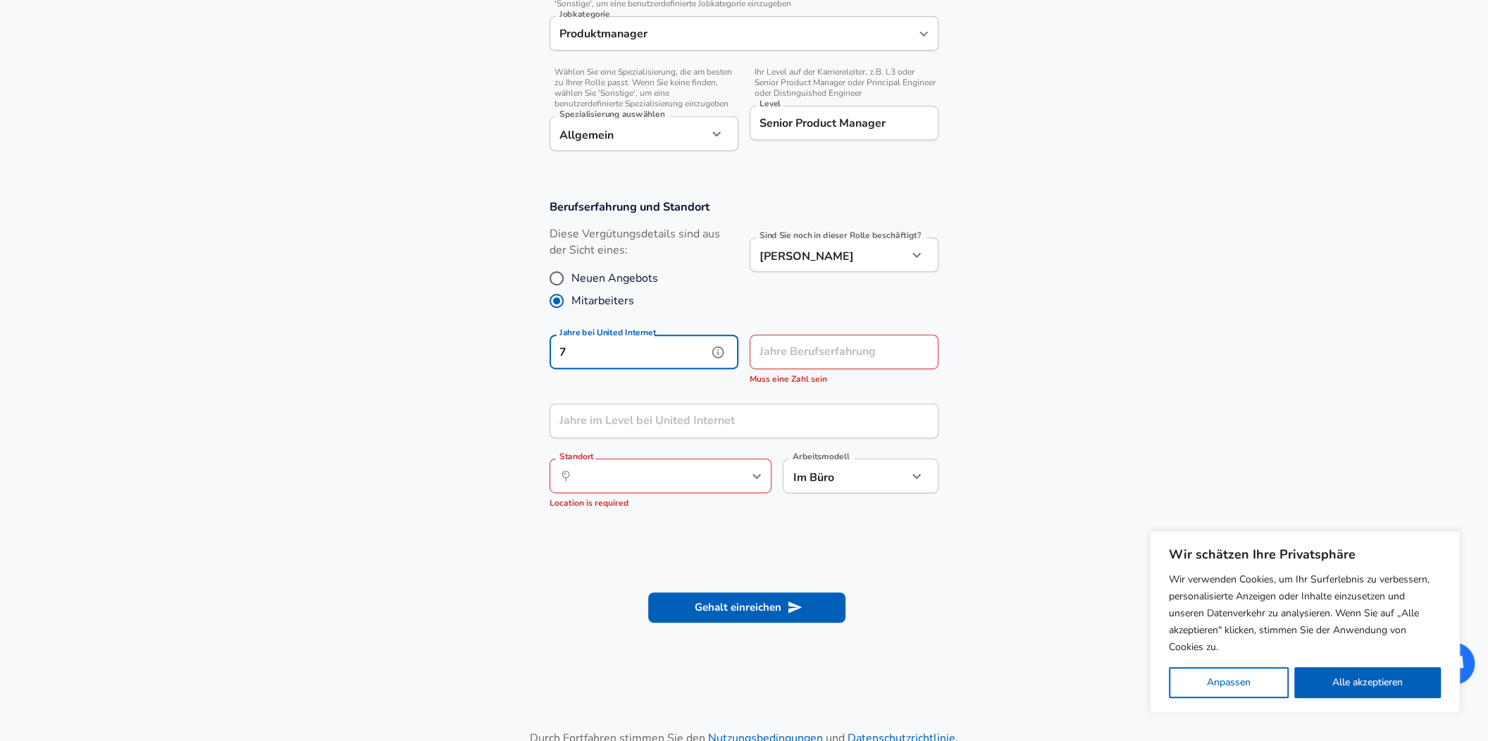
type input "7"
click at [779, 353] on input "Jahre Berufserfahrung" at bounding box center [829, 352] width 158 height 35
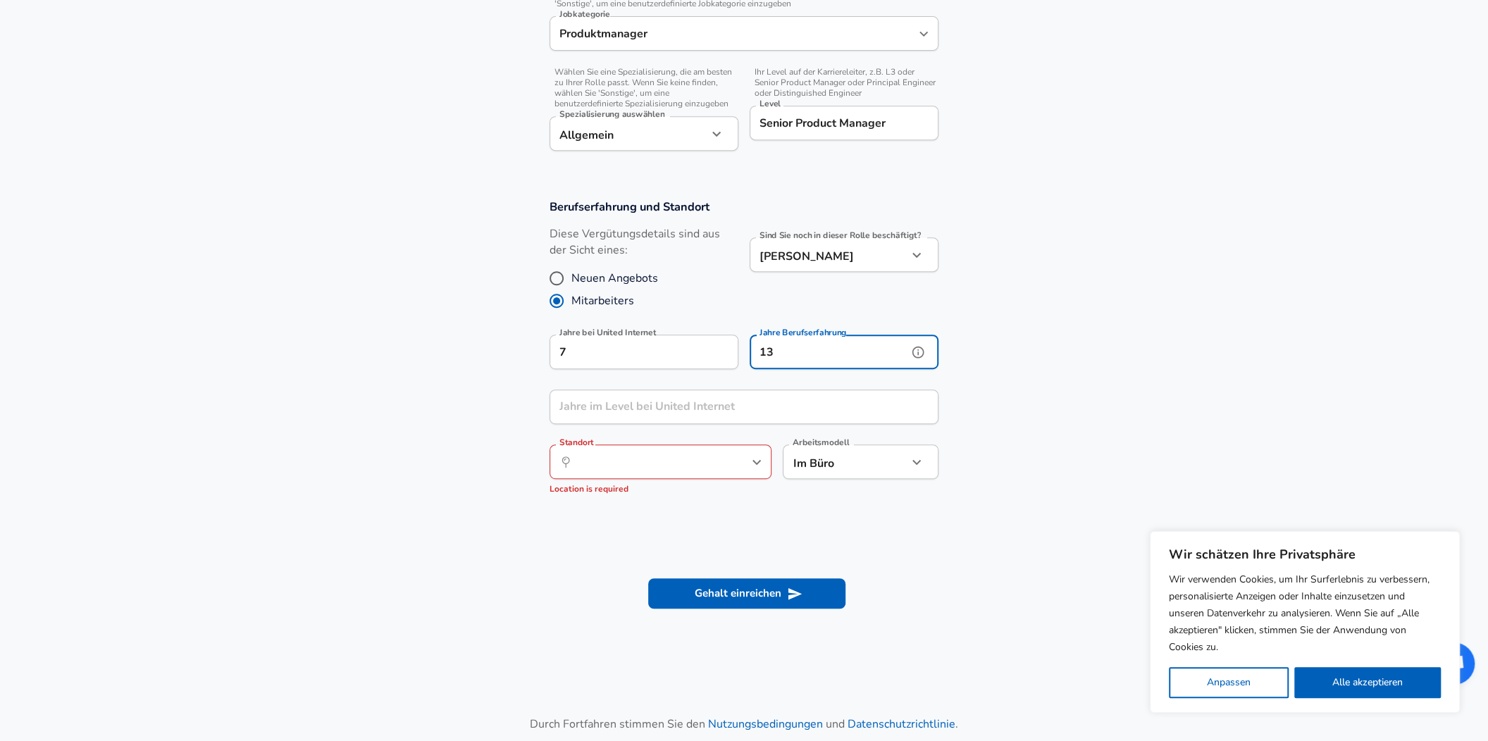
type input "13"
click at [628, 411] on input "Jahre im Level bei United Internet" at bounding box center [728, 407] width 358 height 35
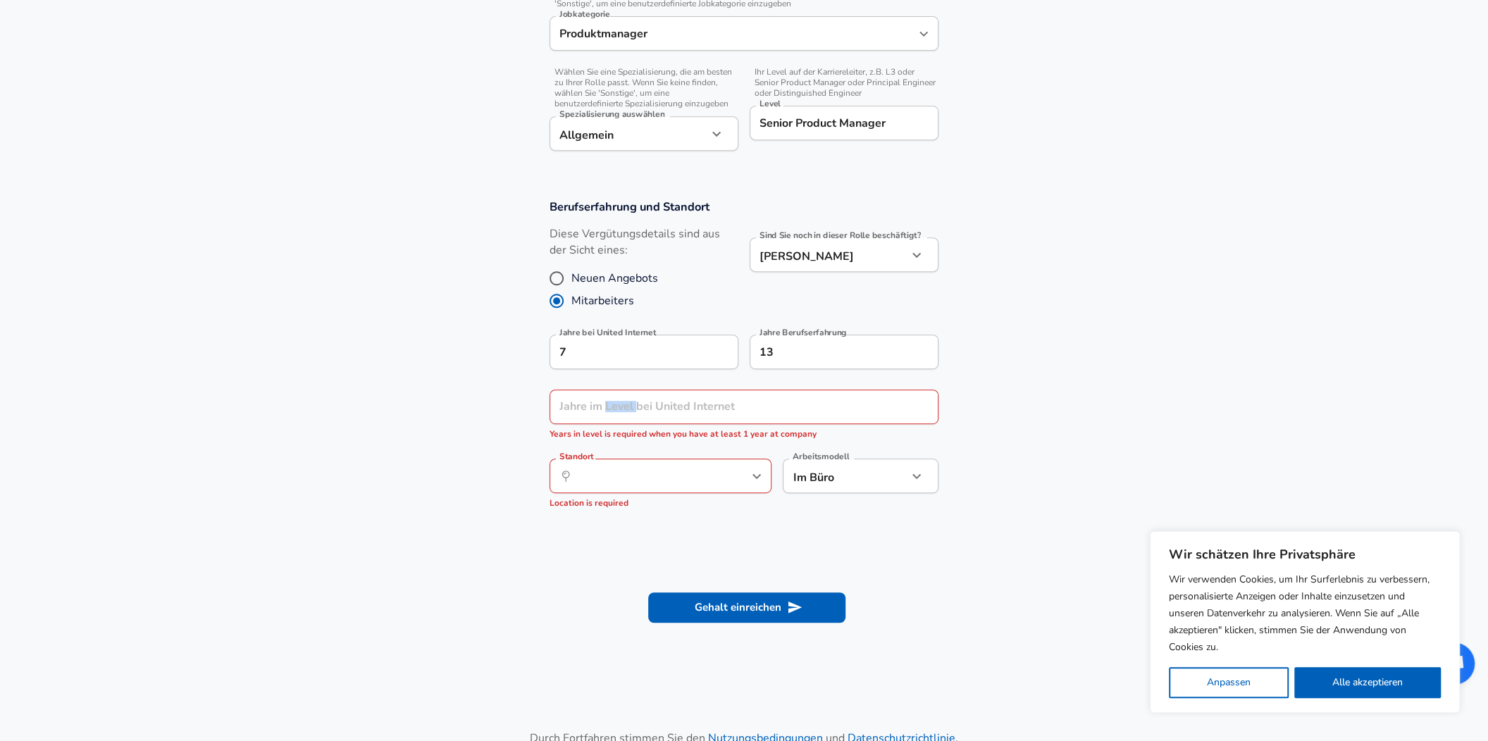
click at [628, 411] on div "Jahre im Level bei United Internet Jahre im Level bei United Internet Years in …" at bounding box center [743, 416] width 389 height 52
click at [682, 404] on input "Jahre im Level bei United Internet" at bounding box center [728, 407] width 358 height 35
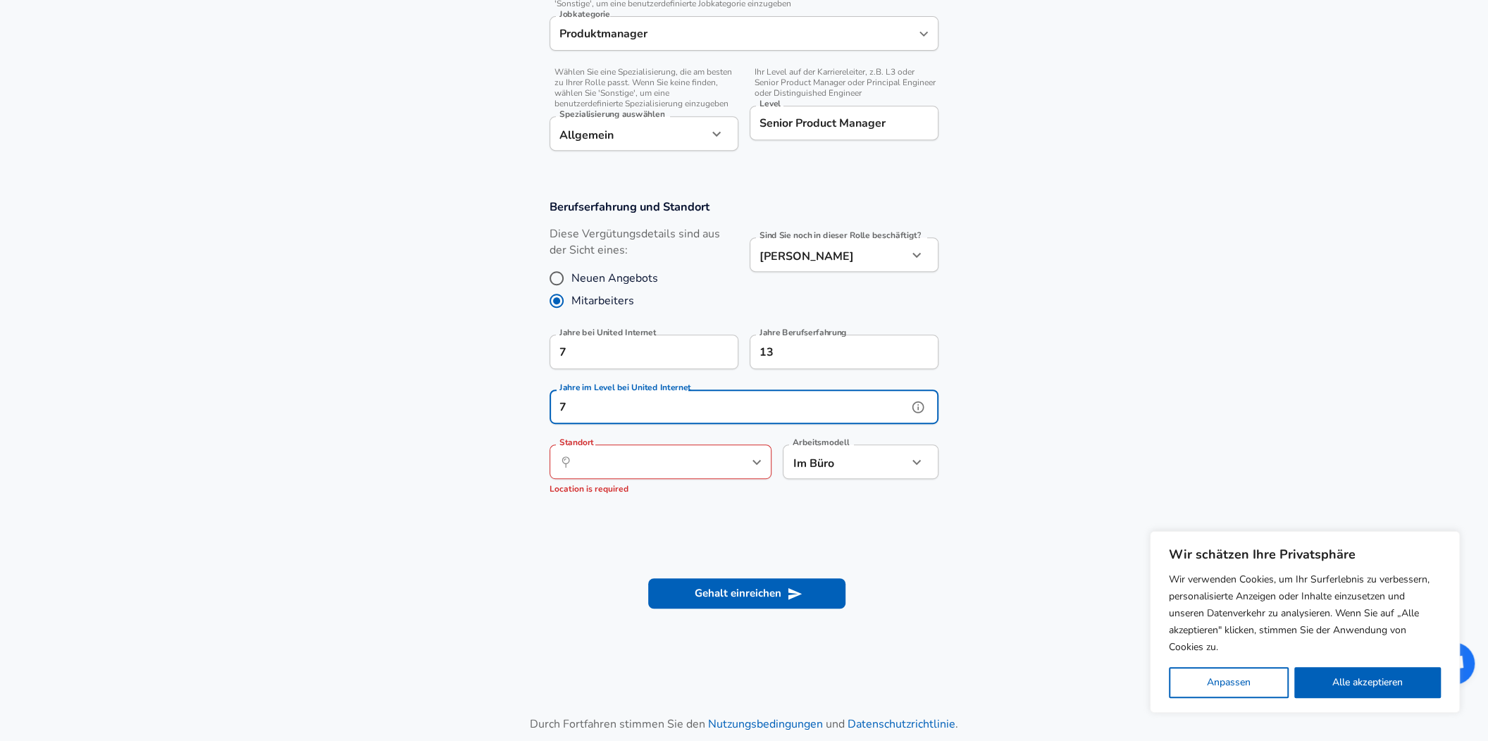
type input "7"
click at [599, 466] on input "Standort" at bounding box center [645, 462] width 144 height 22
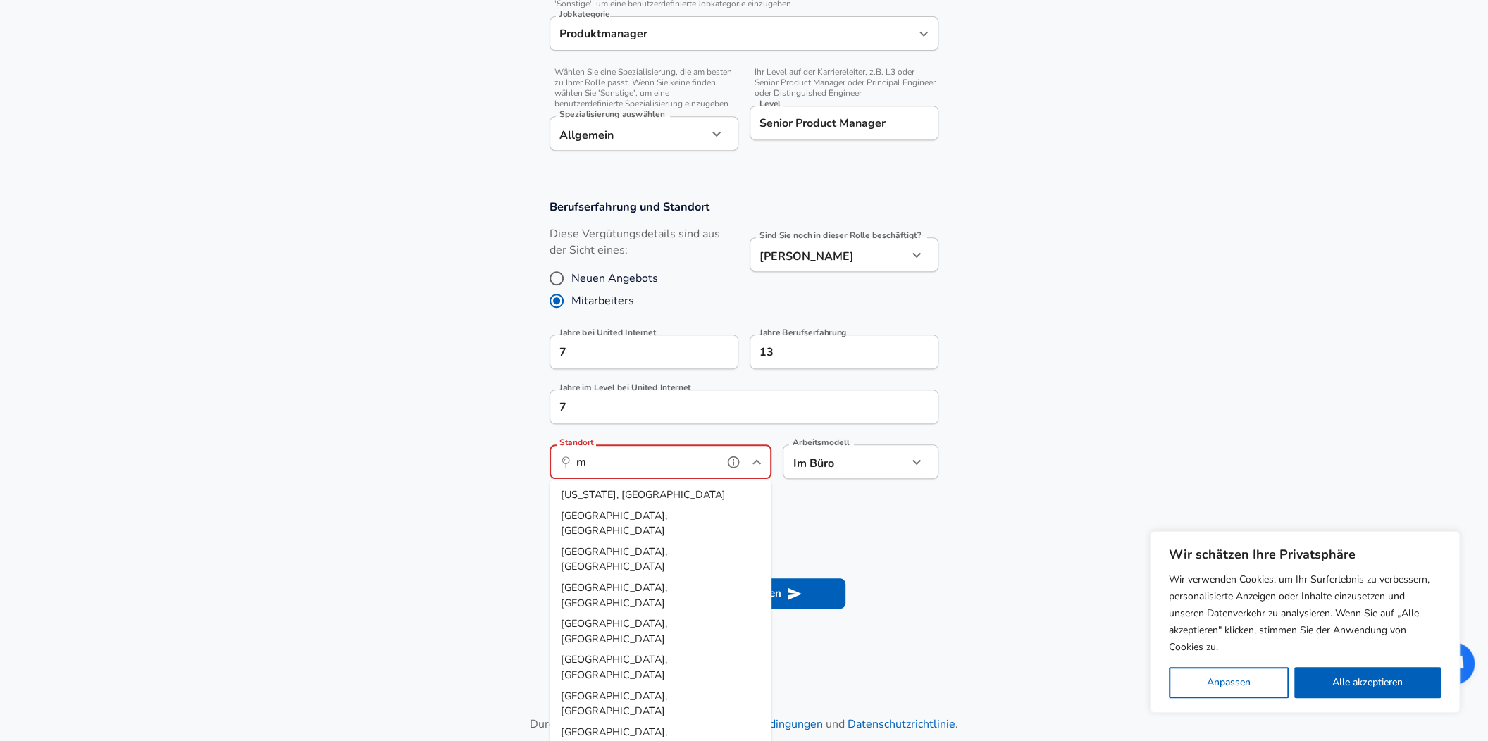
click at [585, 689] on span "[GEOGRAPHIC_DATA], [GEOGRAPHIC_DATA]" at bounding box center [614, 704] width 106 height 30
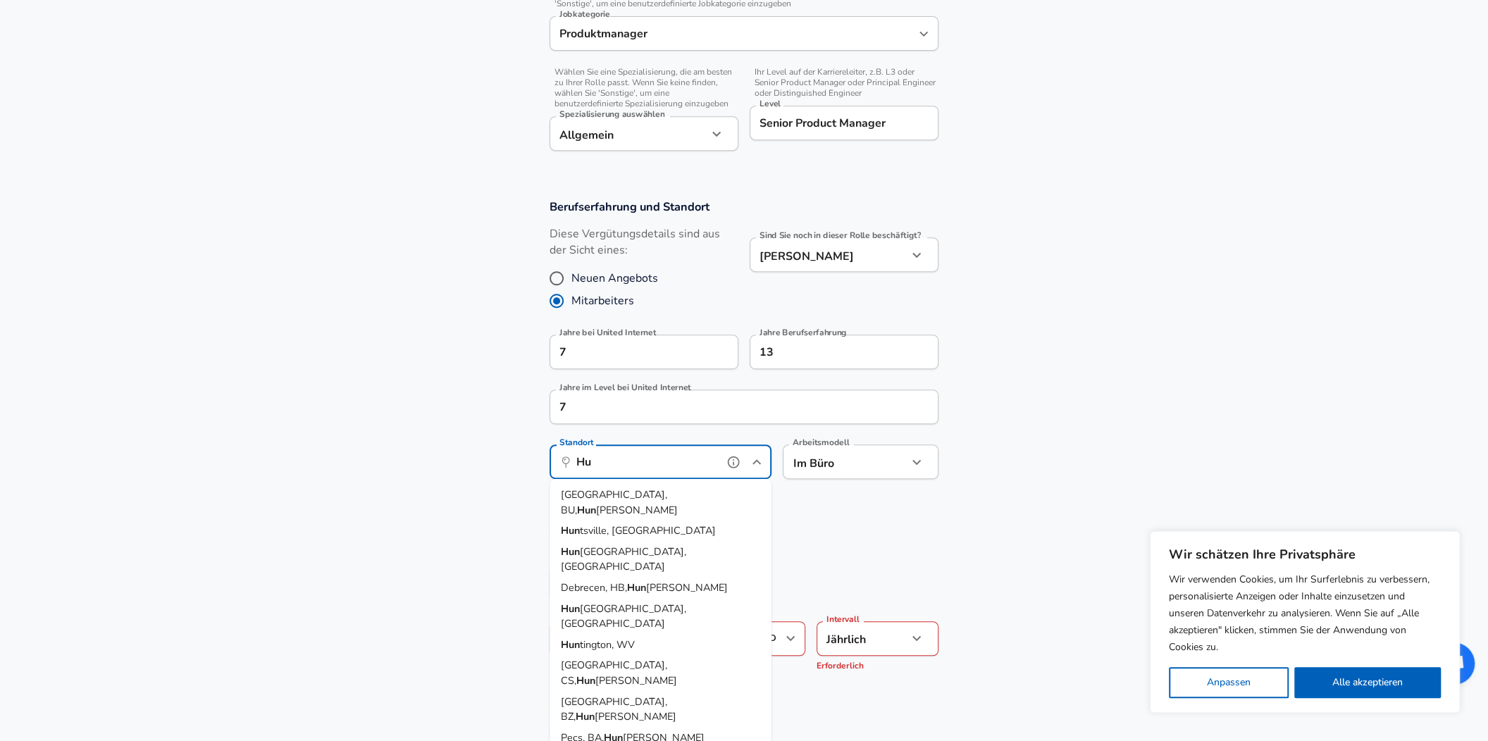
type input "H"
click at [621, 523] on span "Mun ich, BY, [GEOGRAPHIC_DATA]" at bounding box center [640, 530] width 159 height 15
type input "[GEOGRAPHIC_DATA], [GEOGRAPHIC_DATA], [GEOGRAPHIC_DATA]"
type input "EUR"
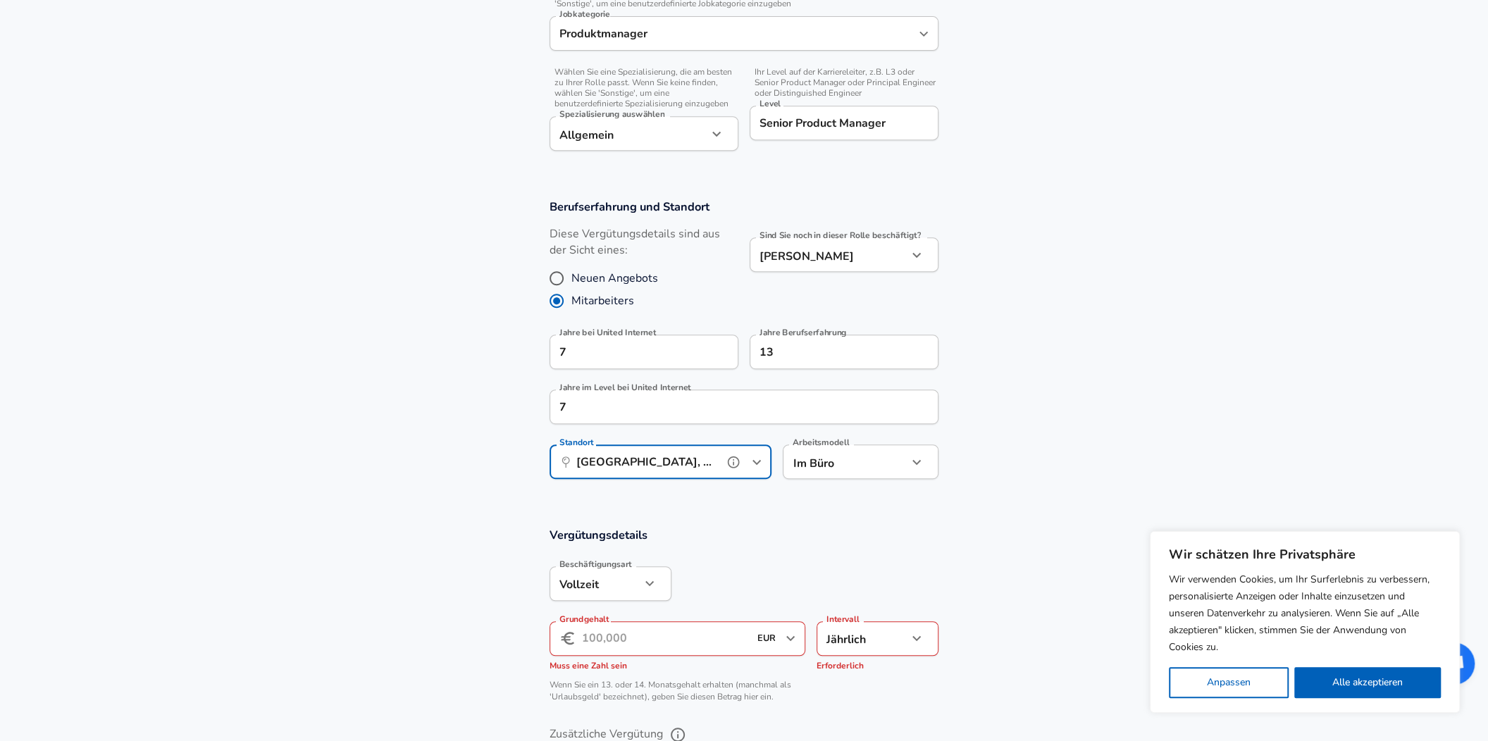
type input "[GEOGRAPHIC_DATA], [GEOGRAPHIC_DATA], [GEOGRAPHIC_DATA]"
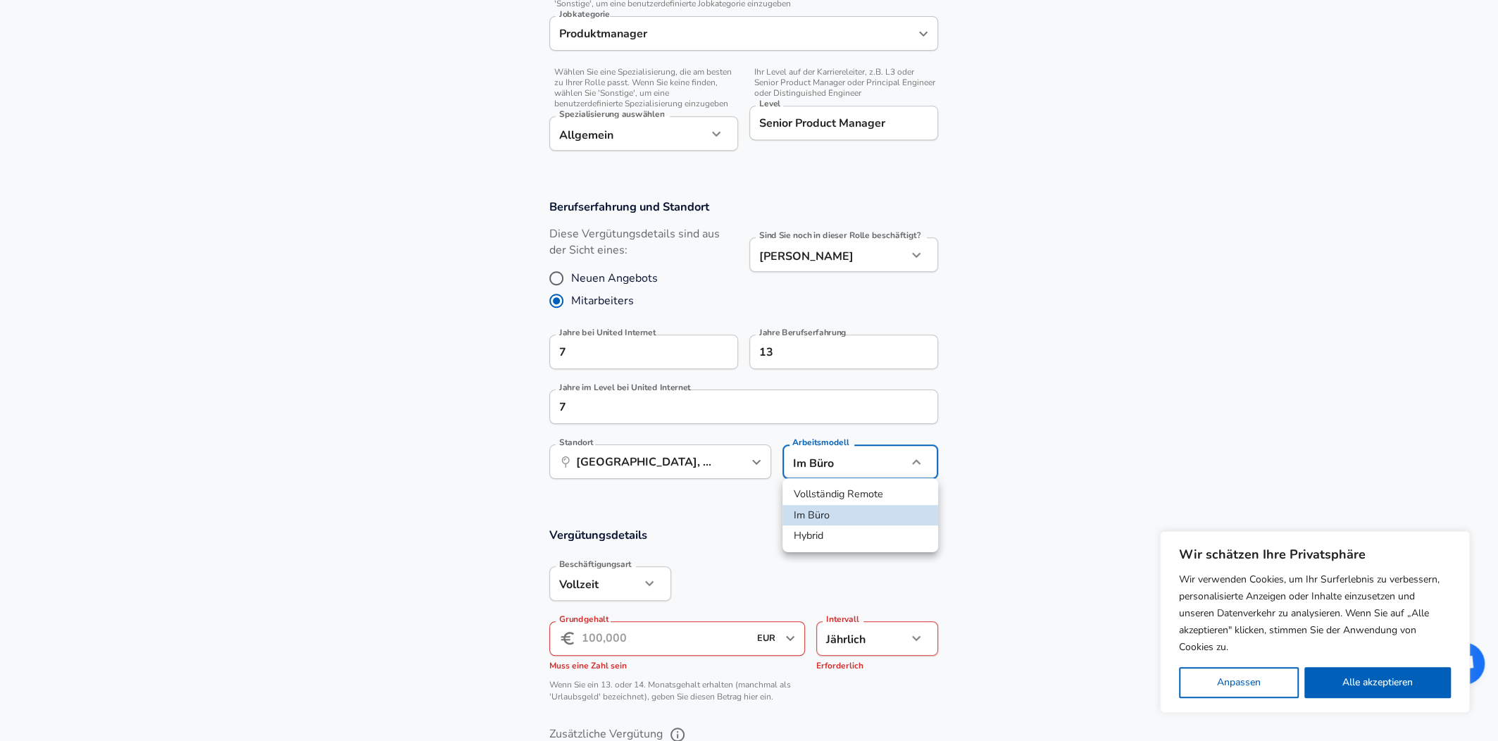
click at [816, 534] on li "Hybrid" at bounding box center [861, 536] width 156 height 21
type input "hybrid"
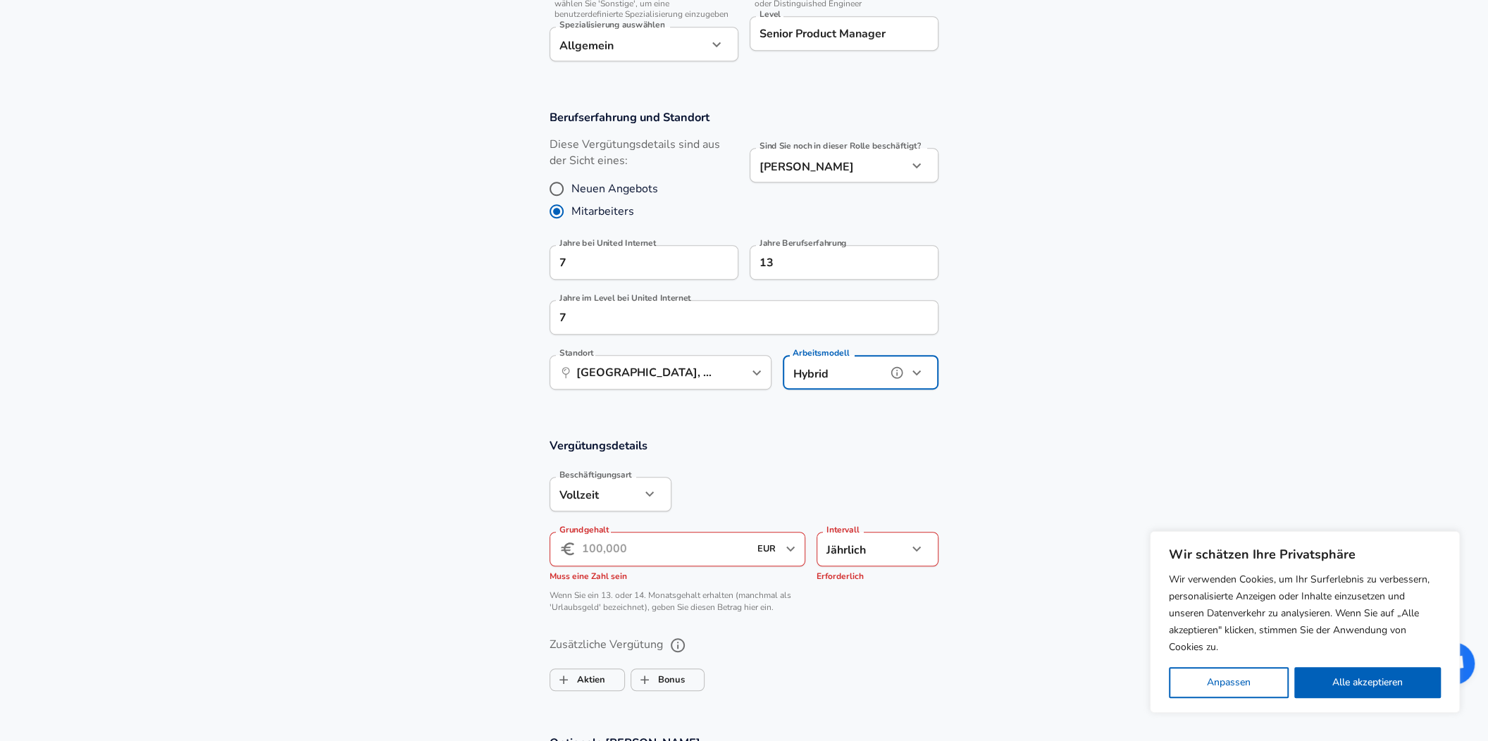
scroll to position [563, 0]
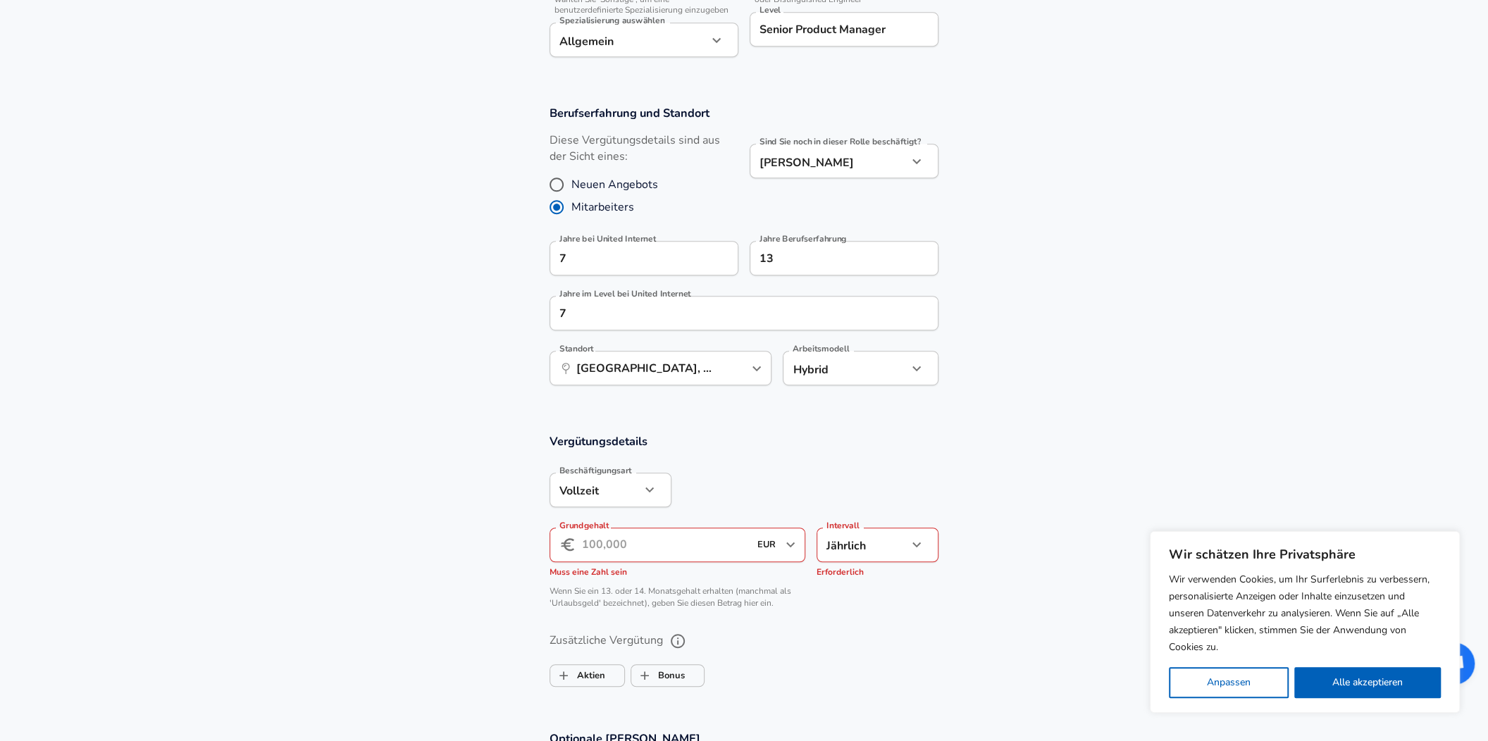
click at [678, 542] on input "Grundgehalt" at bounding box center [665, 545] width 167 height 35
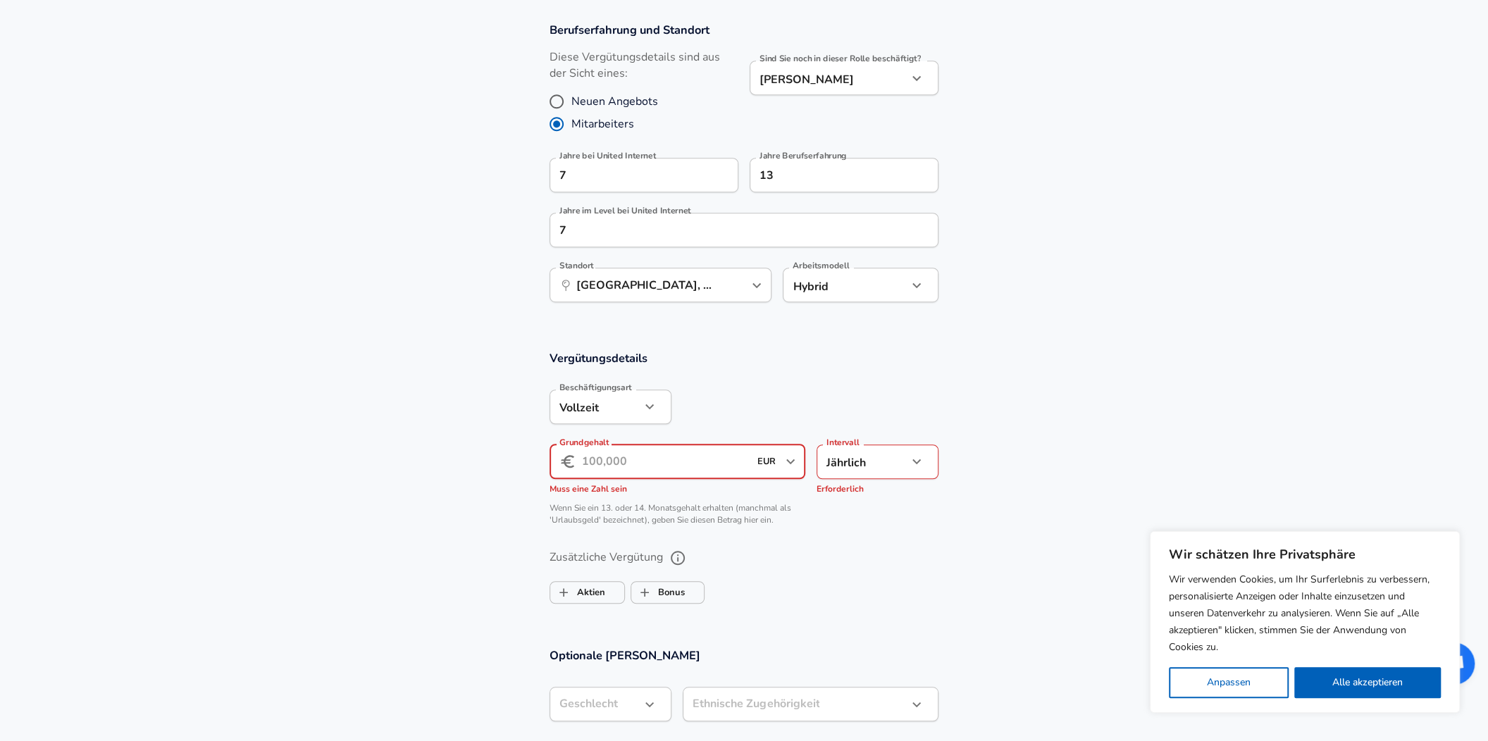
scroll to position [751, 0]
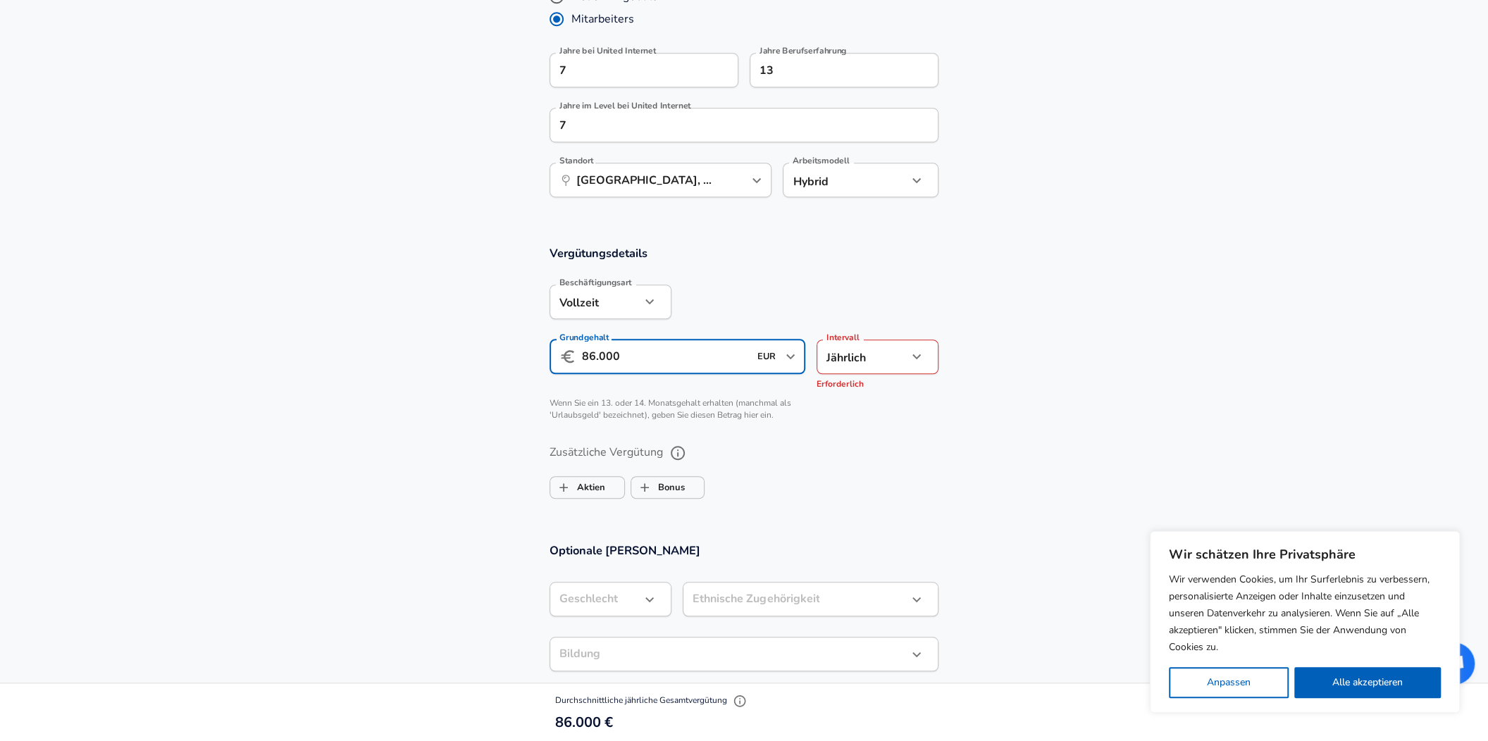
type input "86.000"
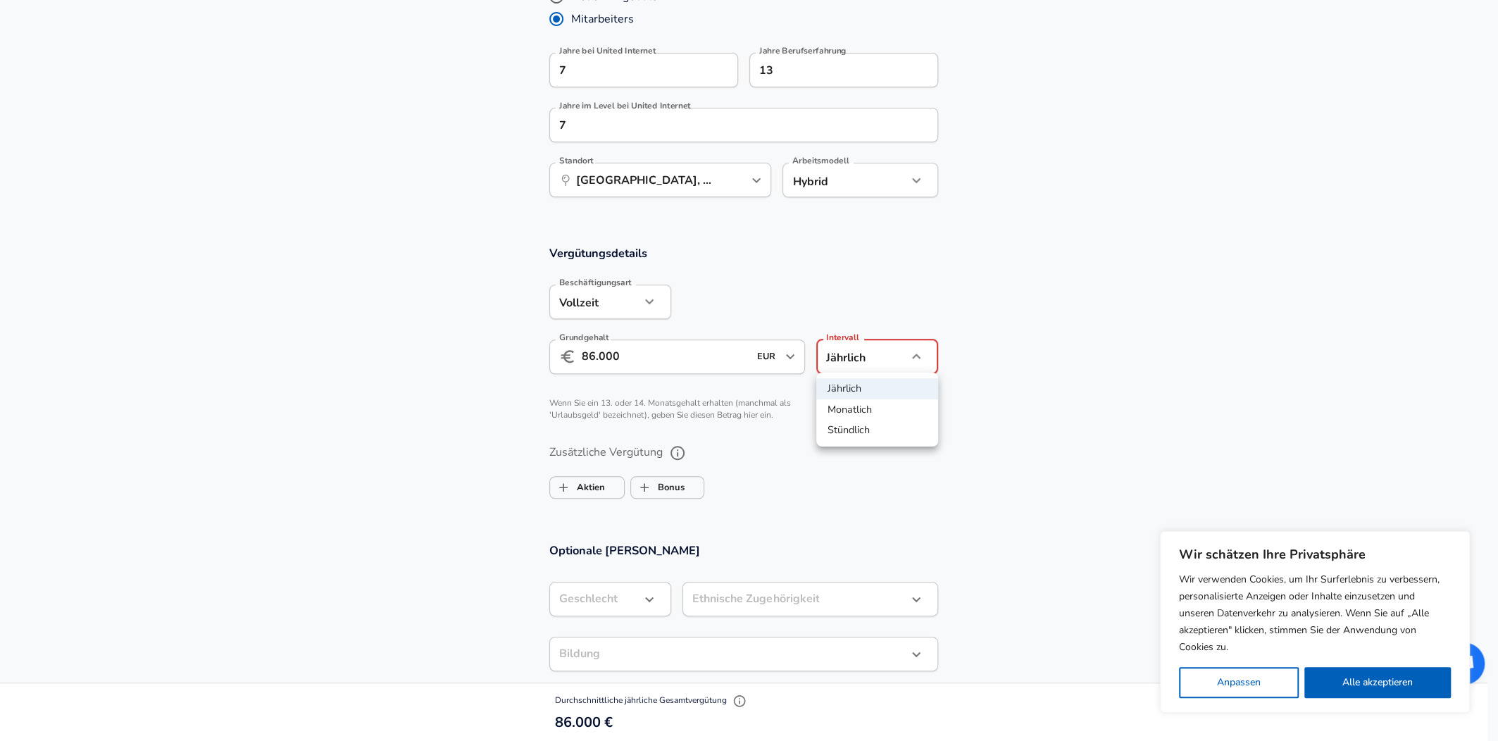
click at [857, 385] on li "Jährlich" at bounding box center [877, 388] width 122 height 21
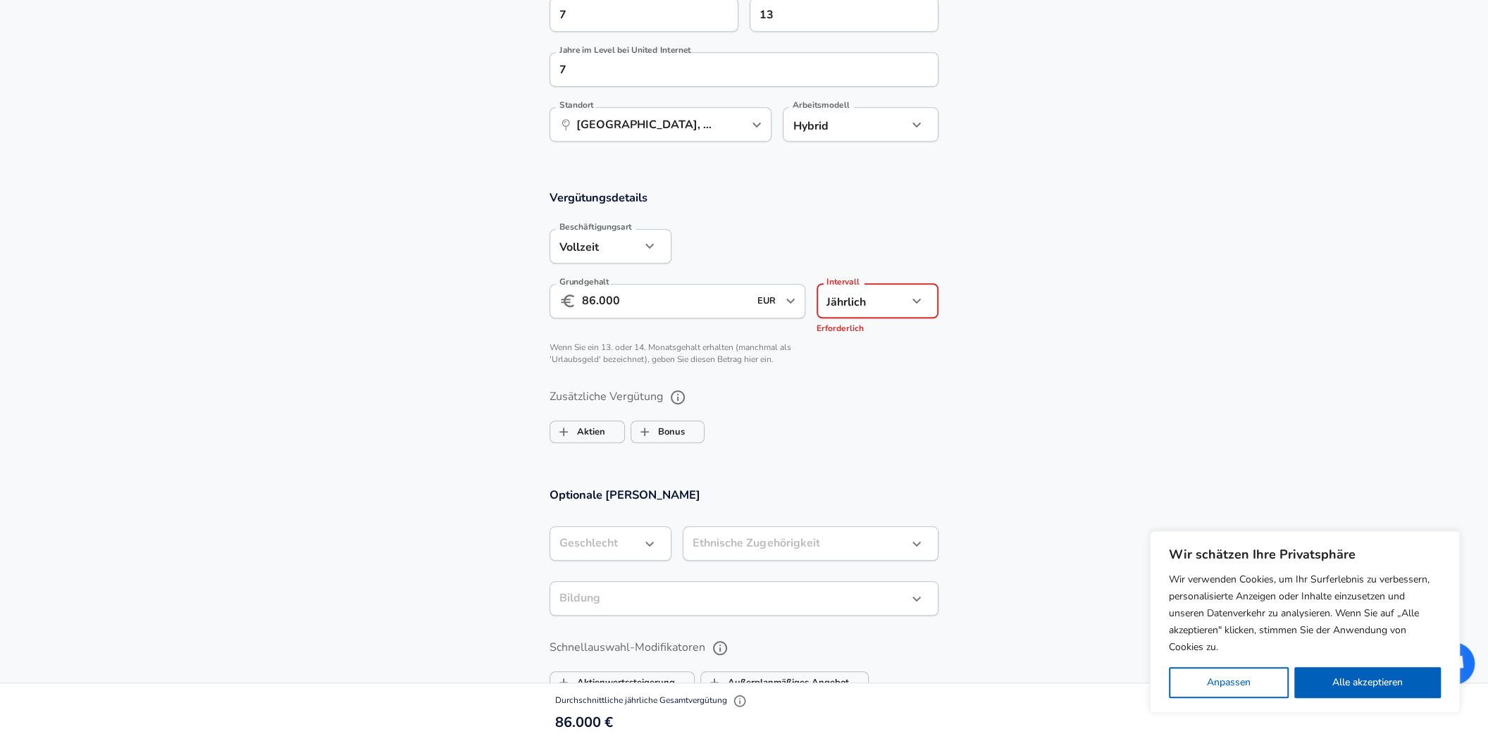
scroll to position [845, 0]
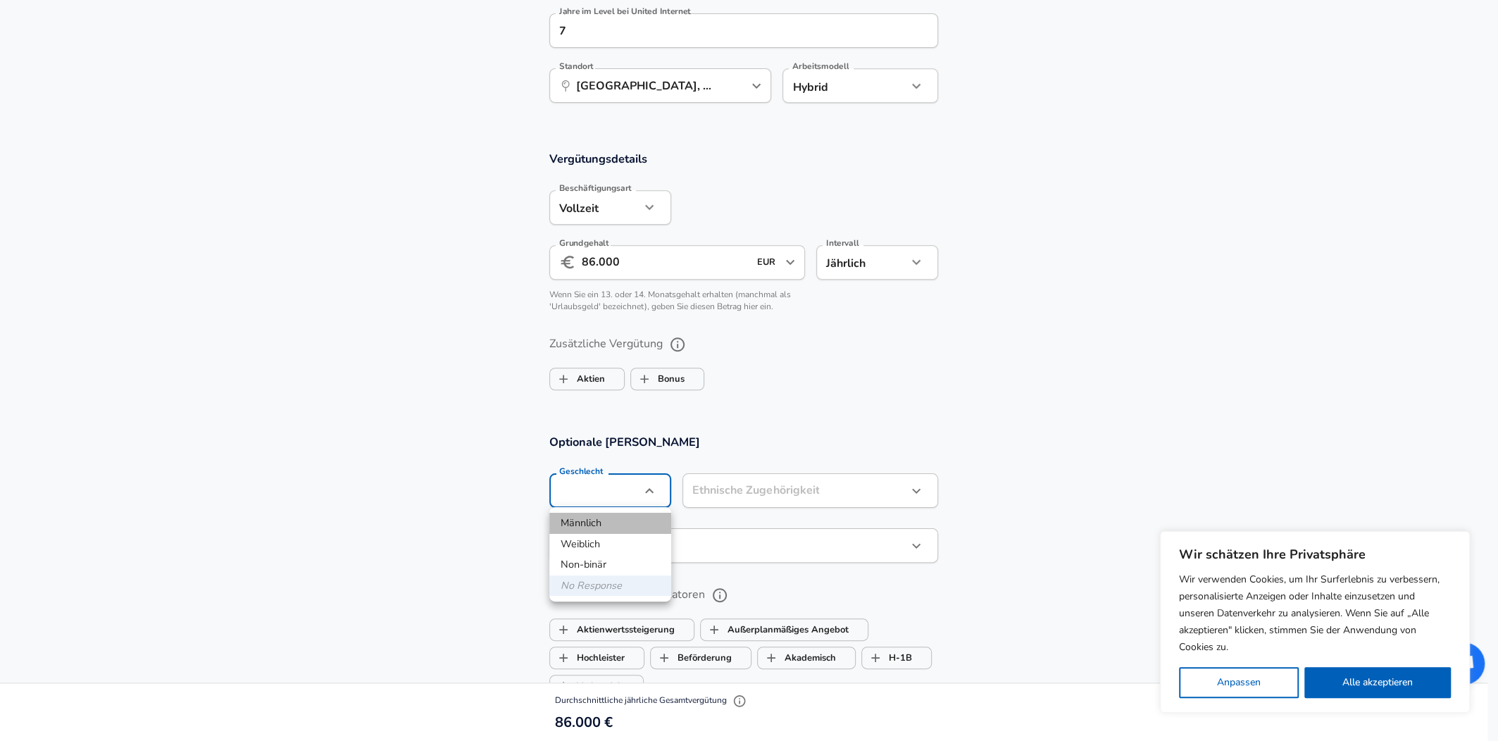
click at [592, 520] on li "Männlich" at bounding box center [610, 523] width 122 height 21
type input "[DEMOGRAPHIC_DATA]"
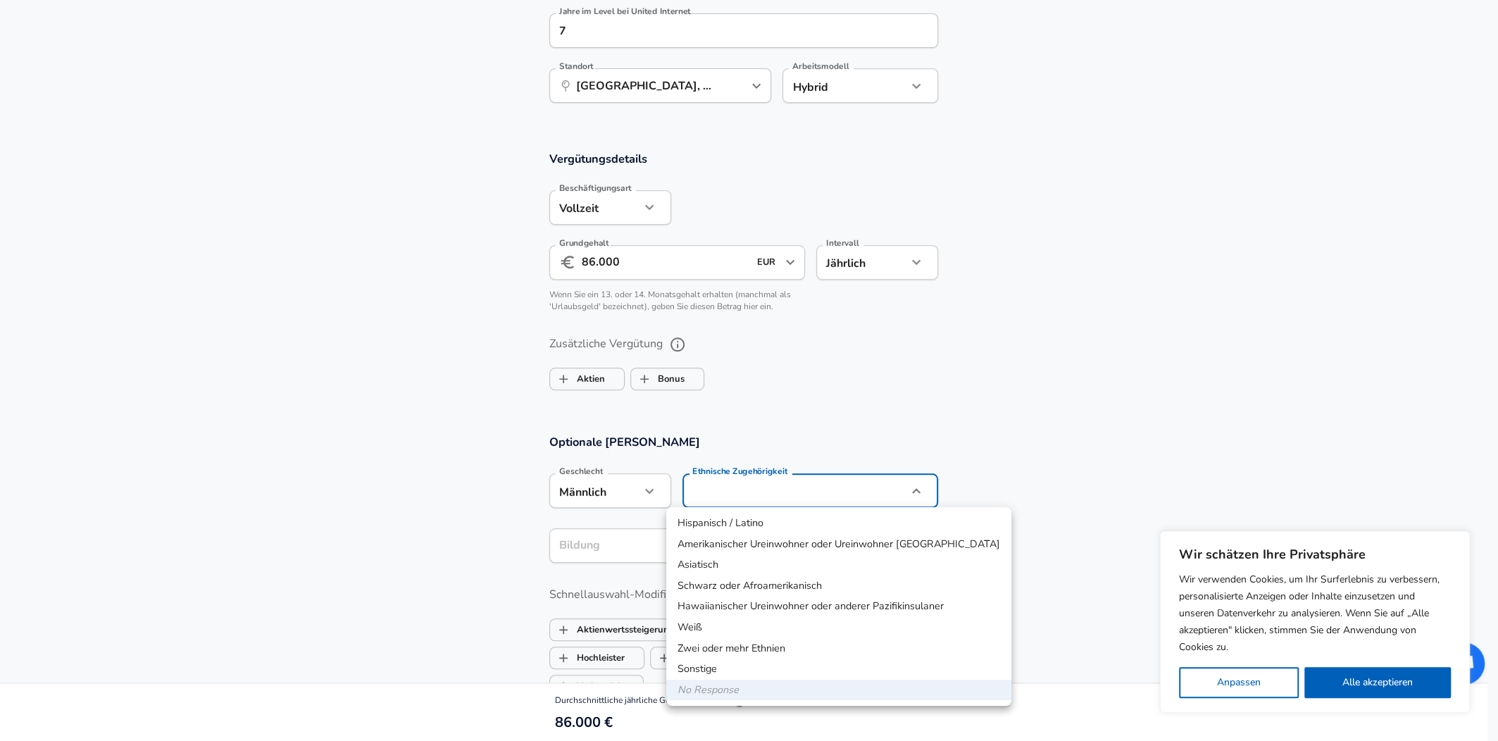
click at [697, 622] on li "Weiß" at bounding box center [838, 627] width 345 height 21
type input "White"
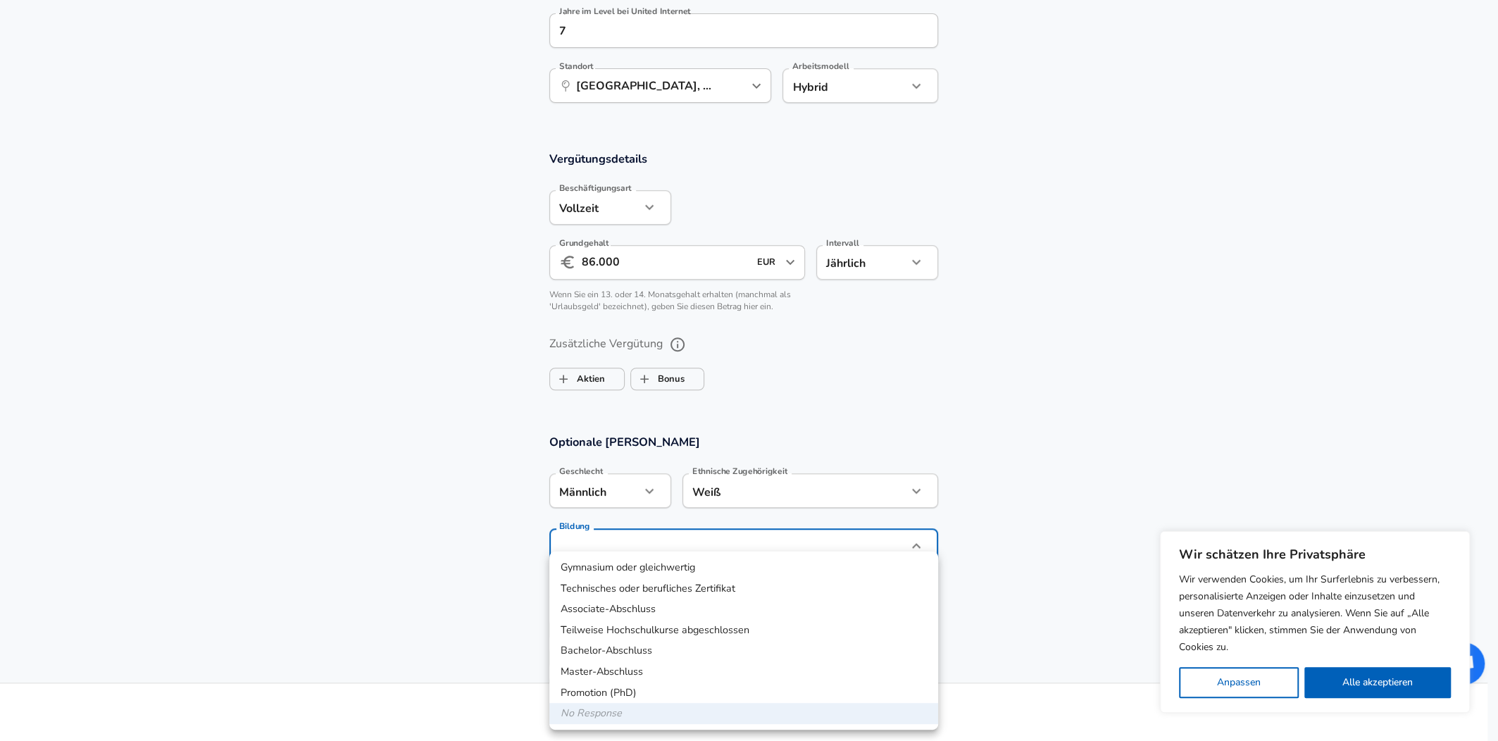
click at [611, 650] on li "Bachelor-Abschluss" at bounding box center [743, 650] width 389 height 21
type input "Bachelors degree"
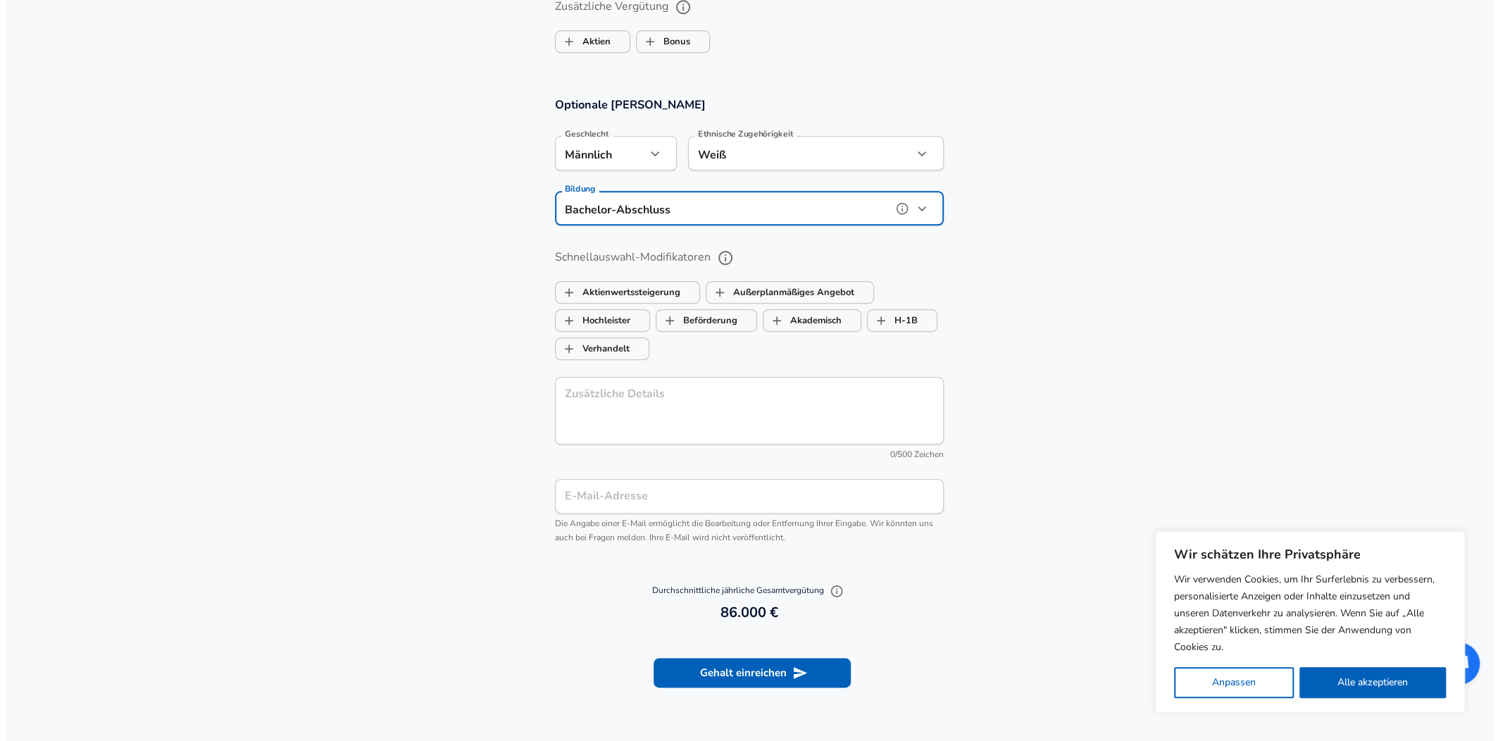
scroll to position [1221, 0]
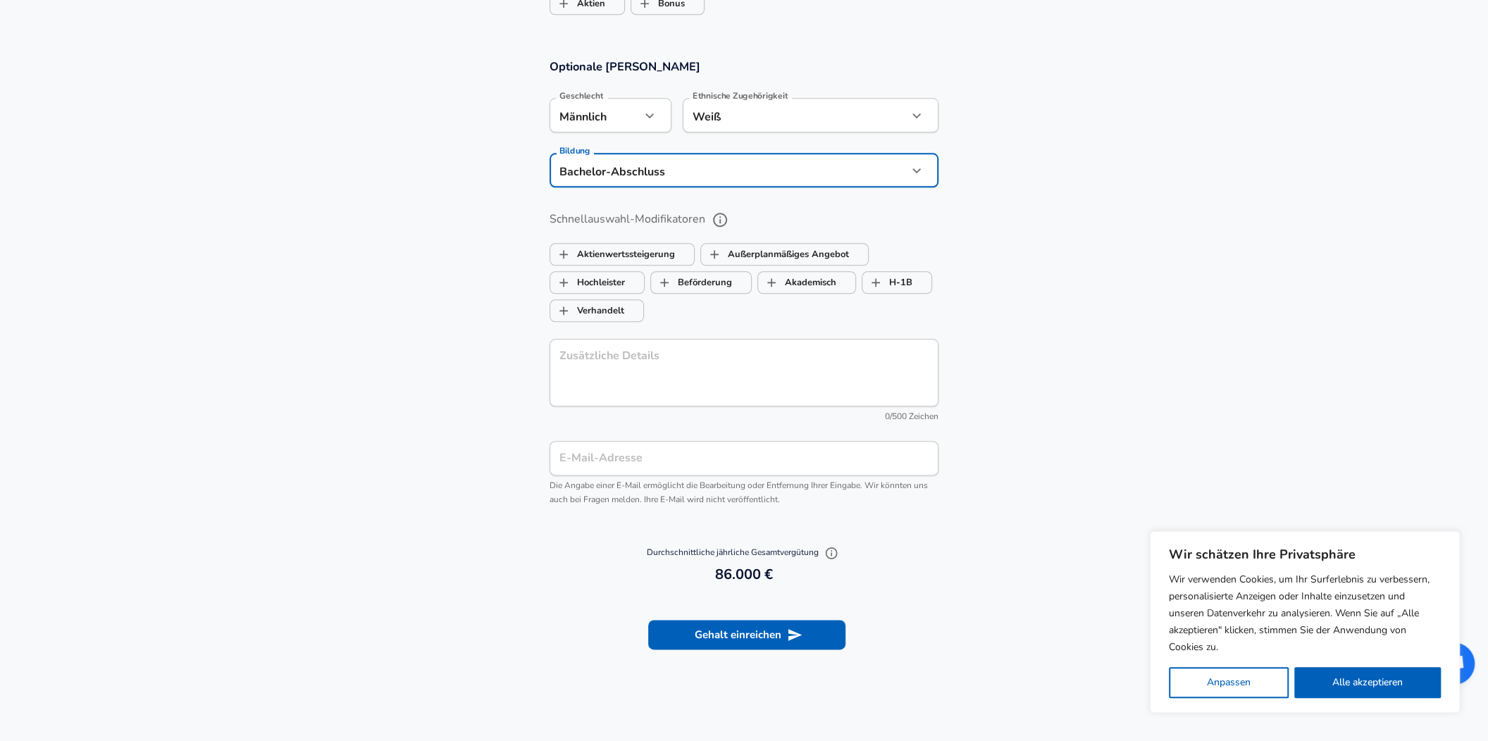
click at [717, 630] on button "Gehalt einreichen" at bounding box center [746, 635] width 197 height 30
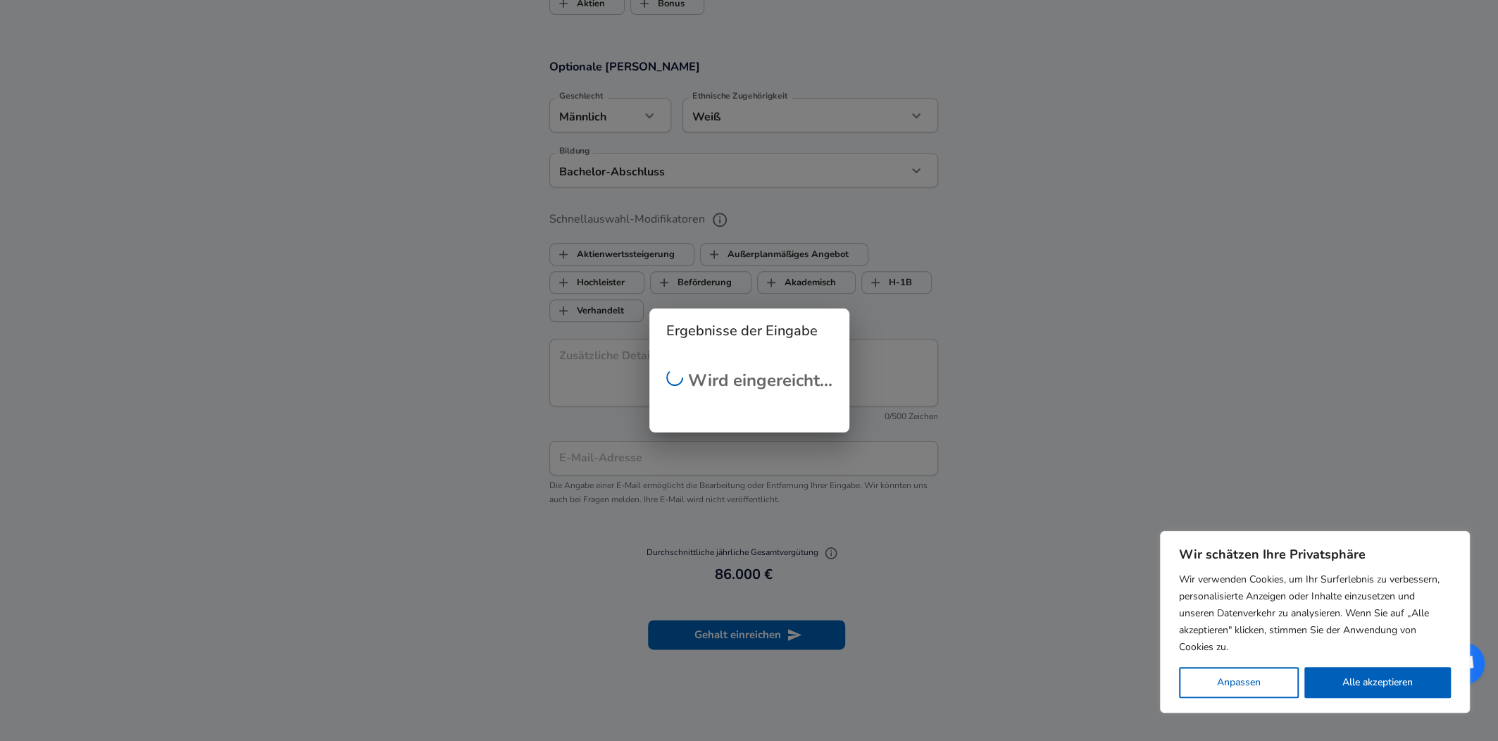
scroll to position [370, 0]
